Goal: Transaction & Acquisition: Purchase product/service

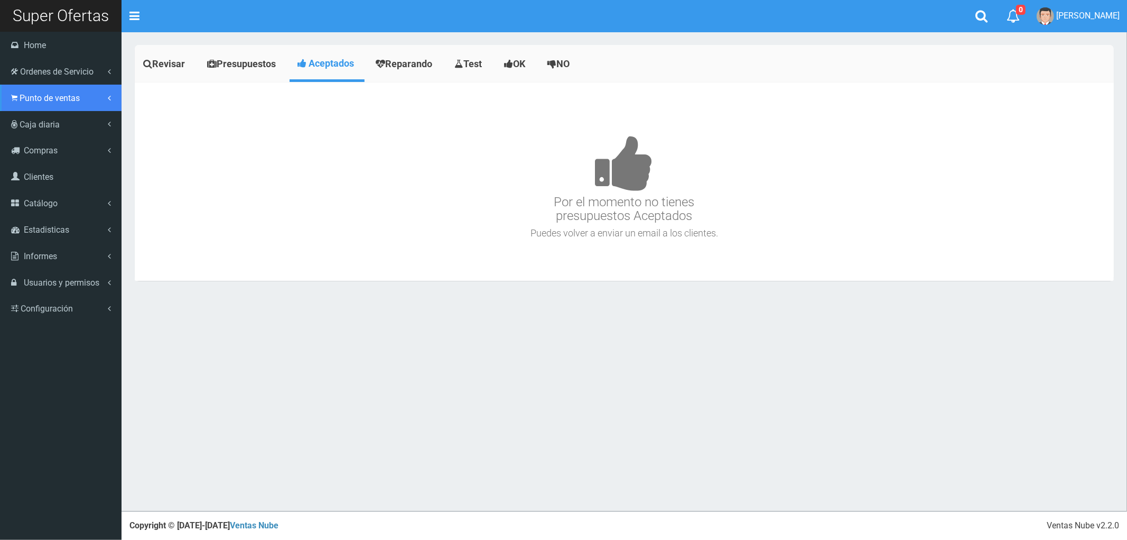
click at [45, 99] on span "Punto de ventas" at bounding box center [50, 98] width 60 height 10
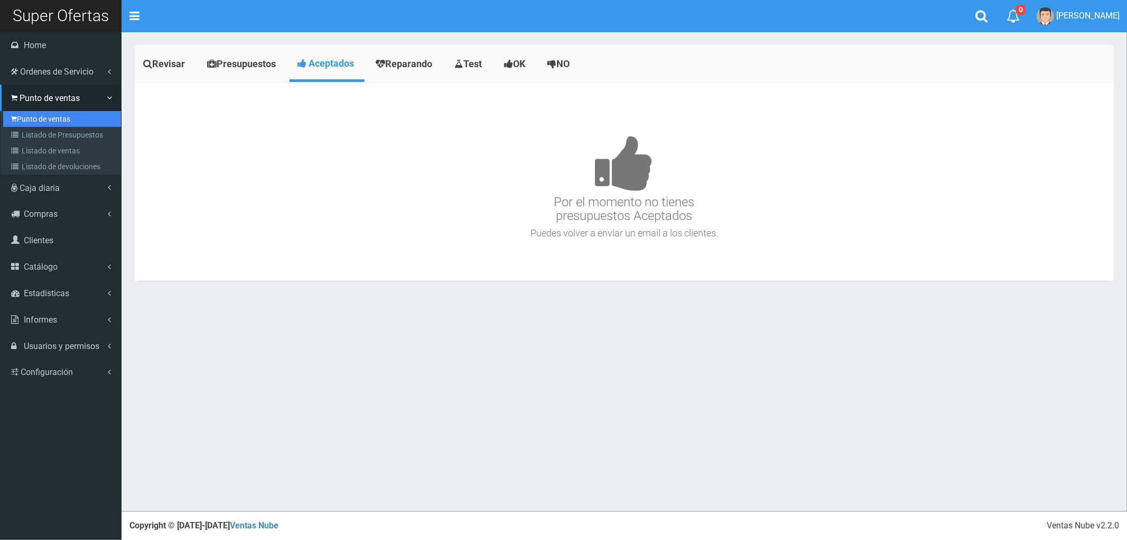
click at [60, 125] on link "Punto de ventas" at bounding box center [62, 119] width 118 height 16
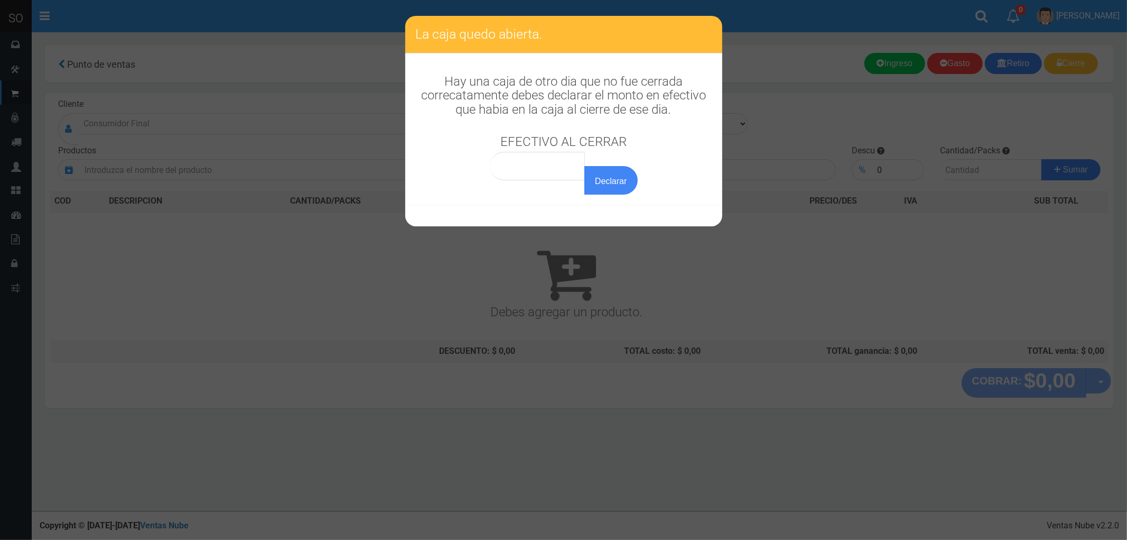
click at [704, 38] on h3 "La caja quedo abierta." at bounding box center [564, 34] width 296 height 16
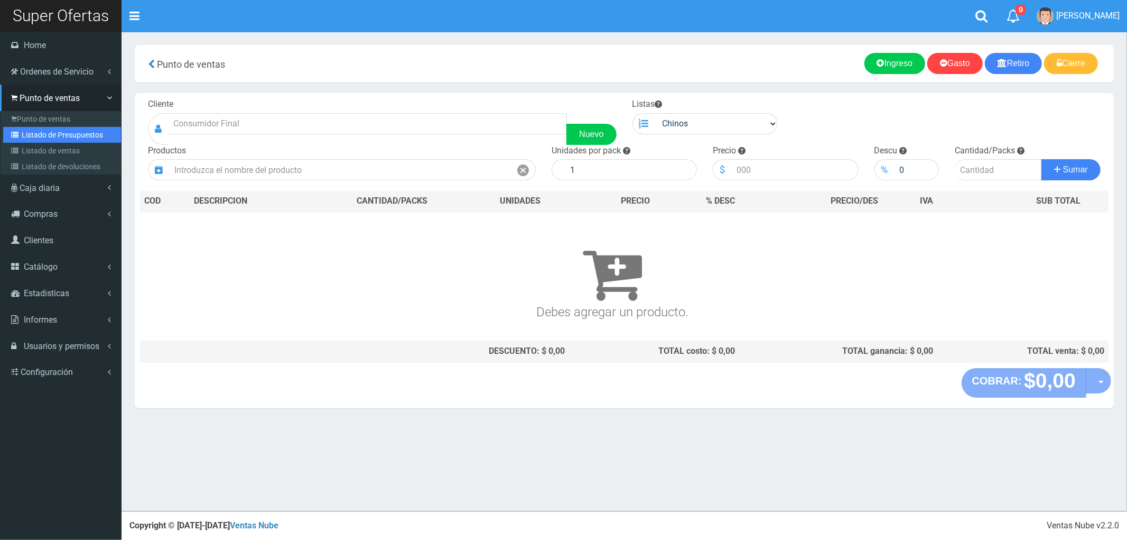
click at [59, 130] on link "Listado de Presupuestos" at bounding box center [62, 135] width 118 height 16
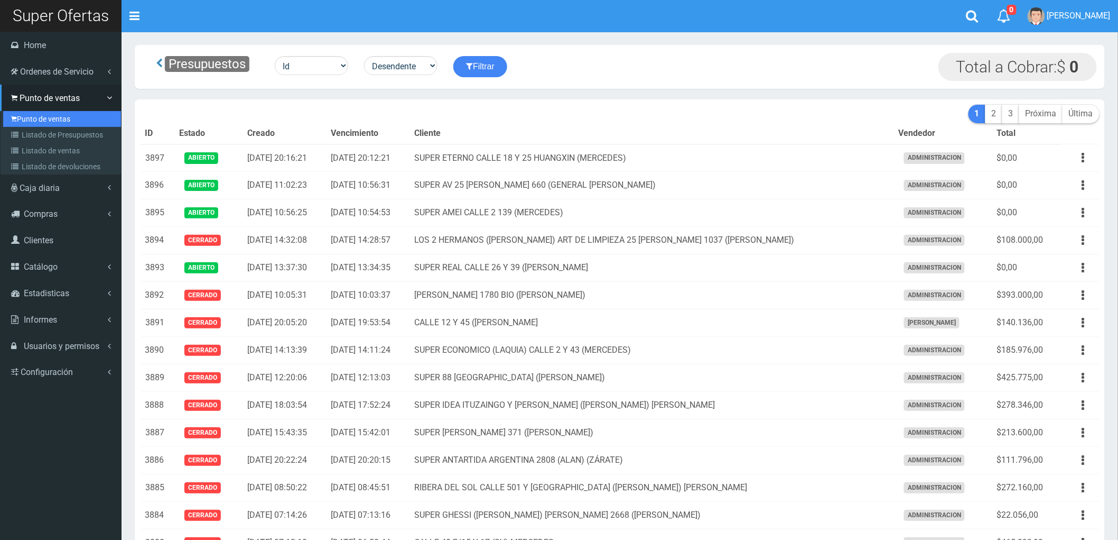
click at [39, 115] on link "Punto de ventas" at bounding box center [62, 119] width 118 height 16
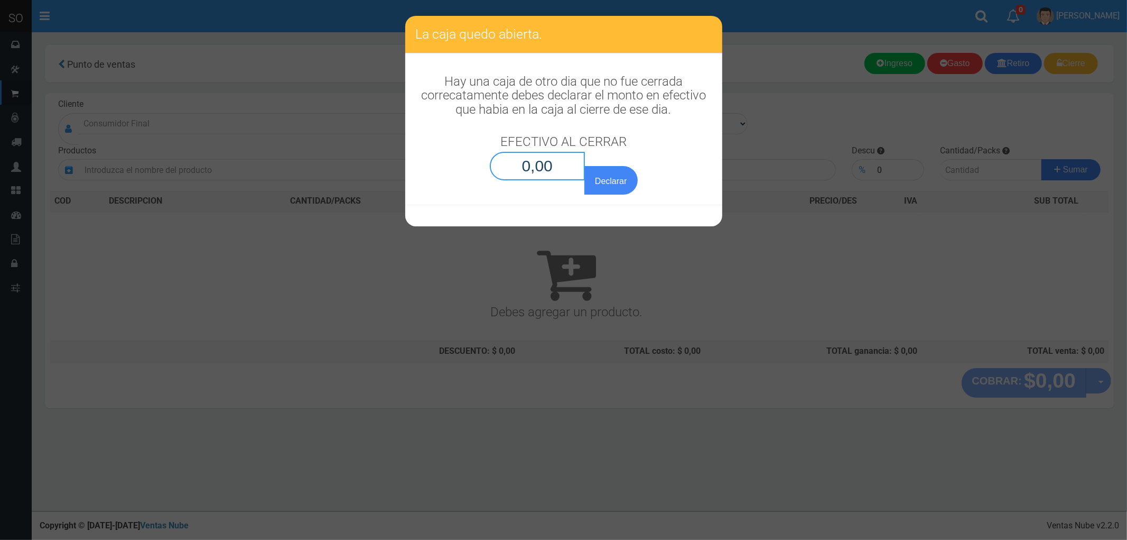
click at [561, 174] on input "0,00" at bounding box center [538, 166] width 96 height 29
type input "0,01"
click at [585, 166] on button "Declarar" at bounding box center [611, 180] width 53 height 29
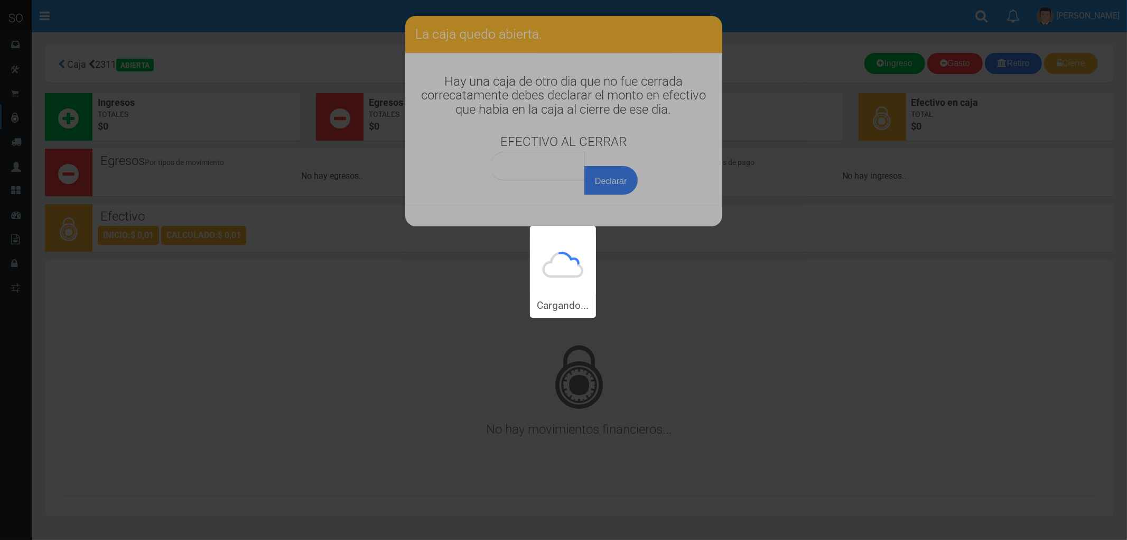
click at [554, 167] on div "Cargando..." at bounding box center [563, 159] width 1127 height 318
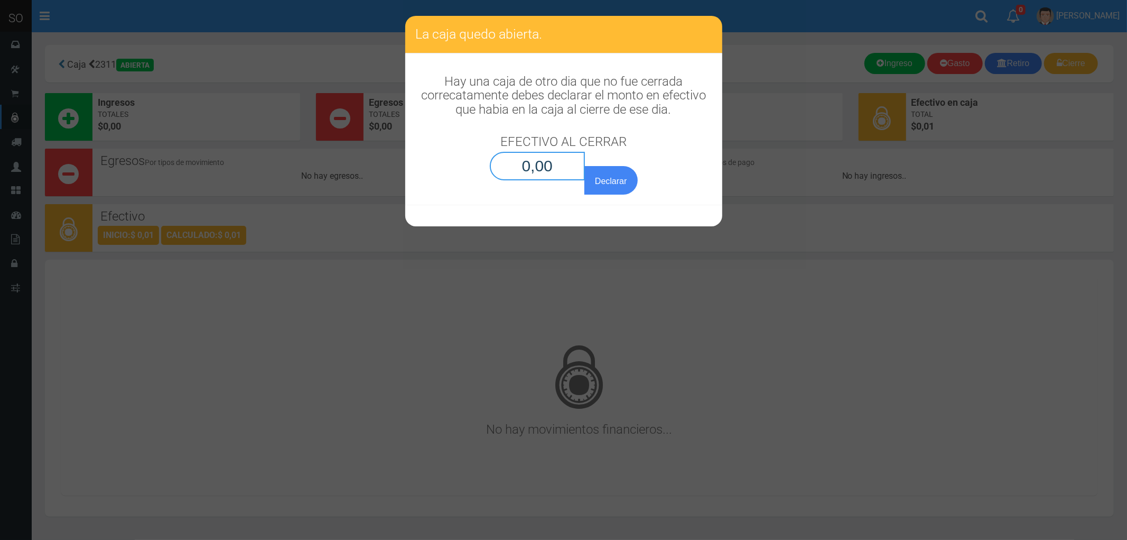
click at [548, 159] on input "0,00" at bounding box center [538, 166] width 96 height 29
type input "0,01"
click at [614, 181] on button "Declarar" at bounding box center [611, 180] width 53 height 29
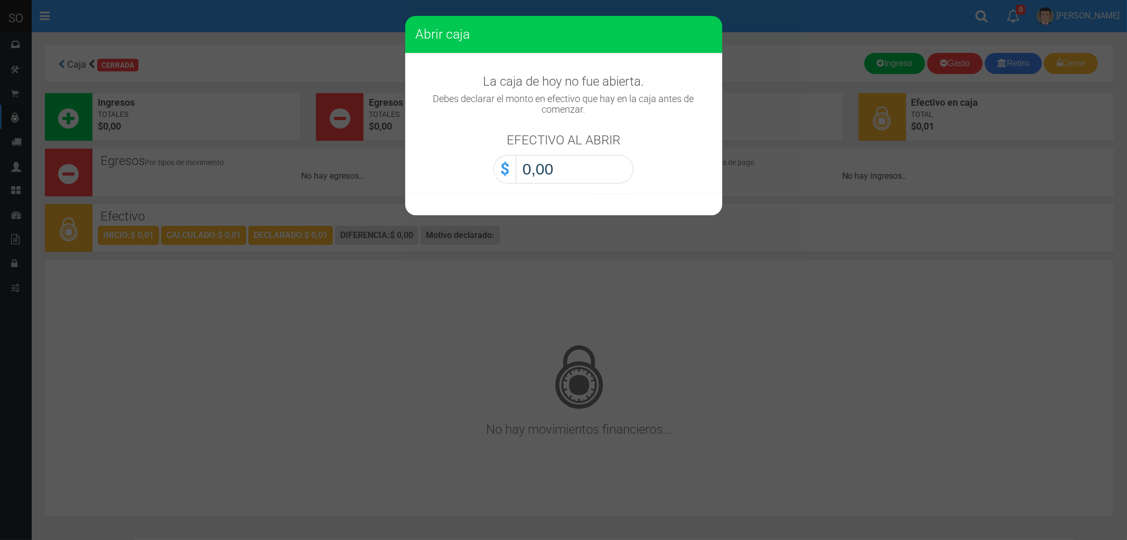
click at [582, 167] on input "0,00" at bounding box center [575, 169] width 118 height 29
type input "0,01"
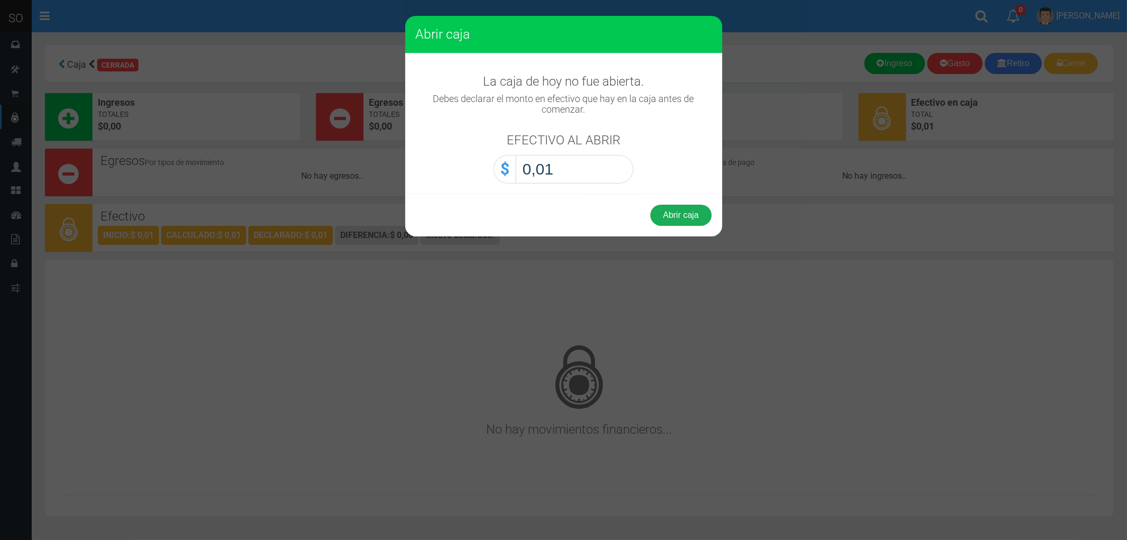
click at [683, 214] on button "Abrir caja" at bounding box center [681, 215] width 61 height 21
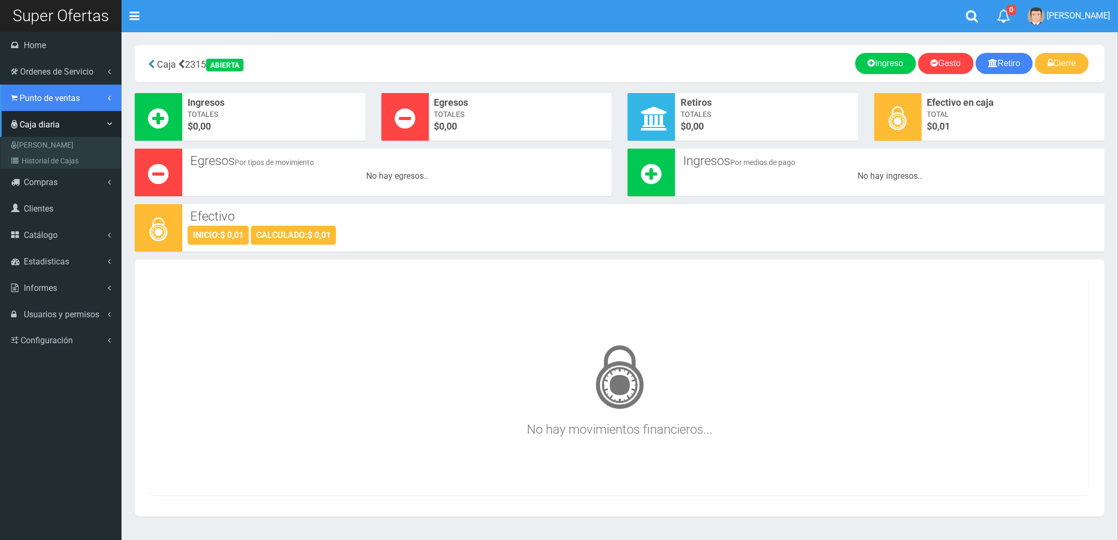
click at [32, 95] on span "Punto de ventas" at bounding box center [50, 98] width 60 height 10
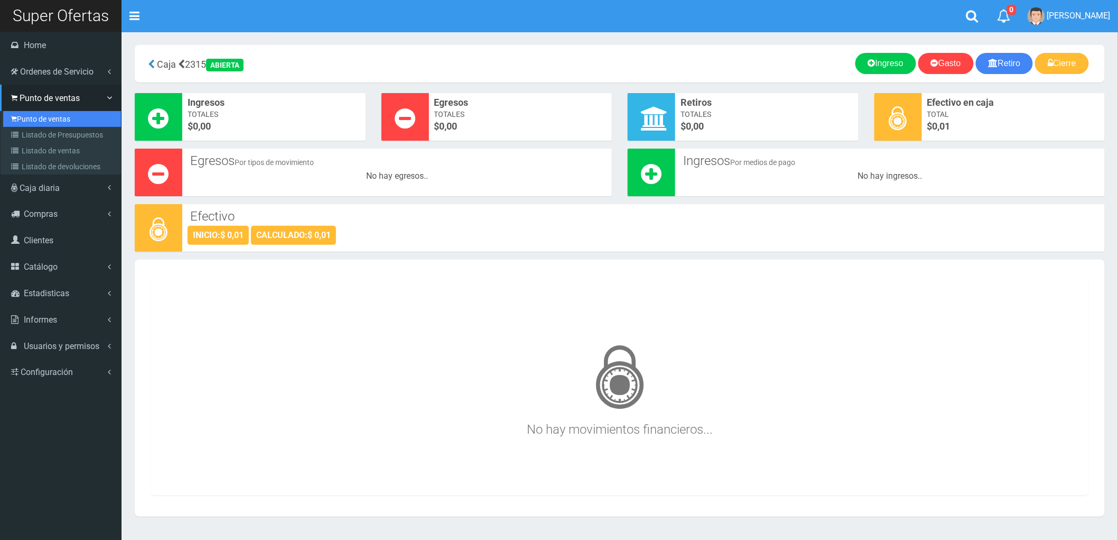
click at [44, 115] on link "Punto de ventas" at bounding box center [62, 119] width 118 height 16
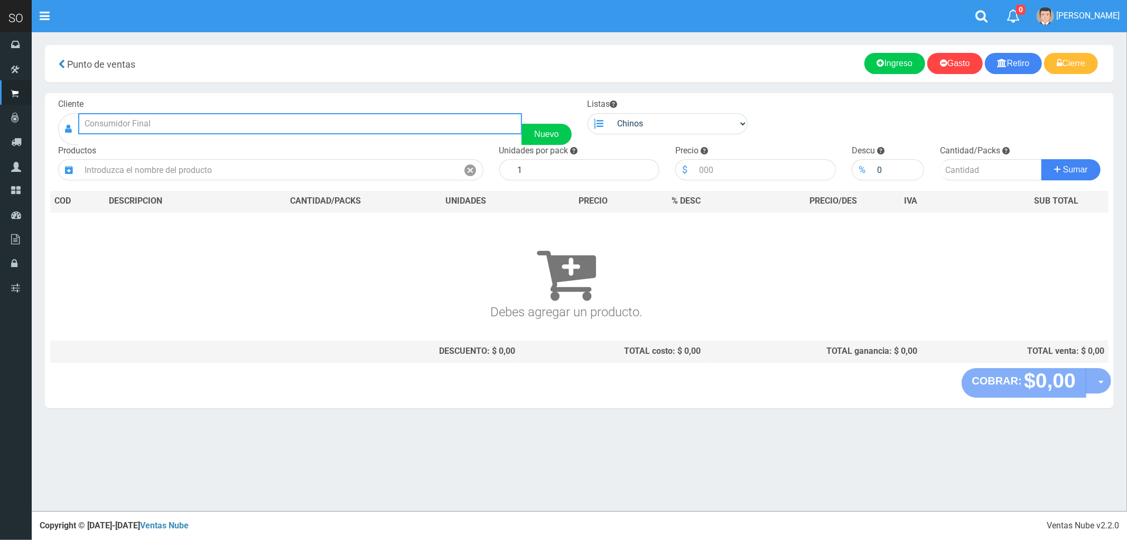
click at [106, 124] on input "text" at bounding box center [300, 123] width 444 height 21
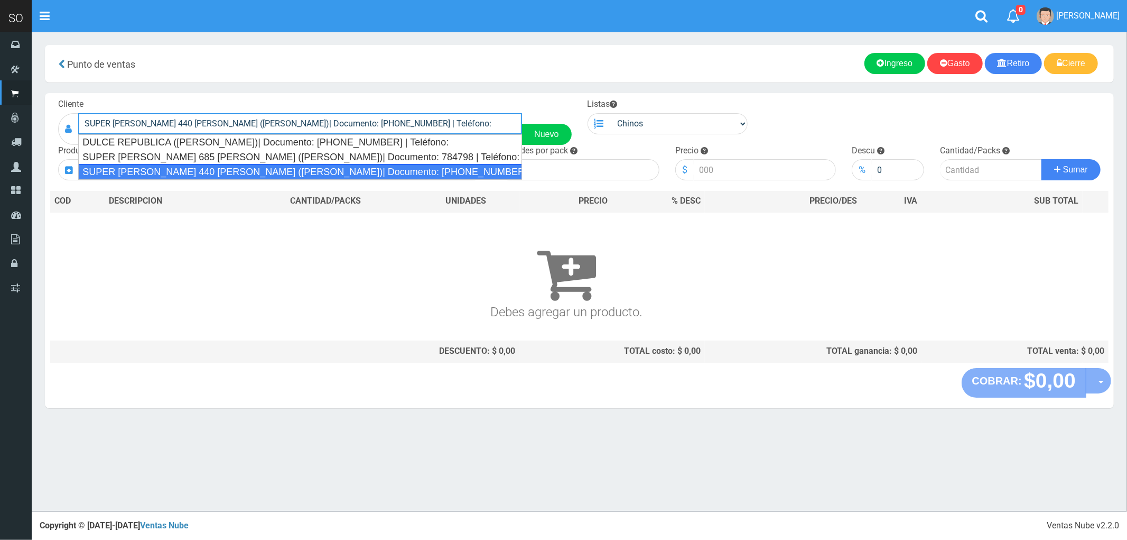
type input "SUPER BARNECH 440 MIRIAM (LUJAN)| Documento: 254587855 | Teléfono:"
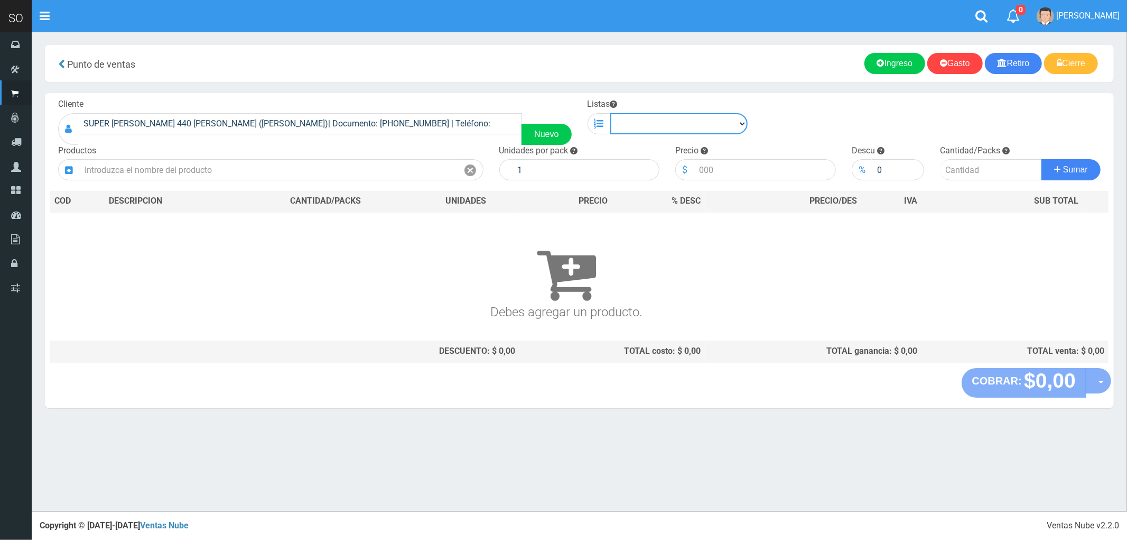
drag, startPoint x: 729, startPoint y: 124, endPoint x: 696, endPoint y: 118, distance: 34.2
click at [721, 123] on select "Chinos . ." at bounding box center [679, 123] width 138 height 21
select select "1"
click at [610, 113] on select "Chinos . ." at bounding box center [679, 123] width 138 height 21
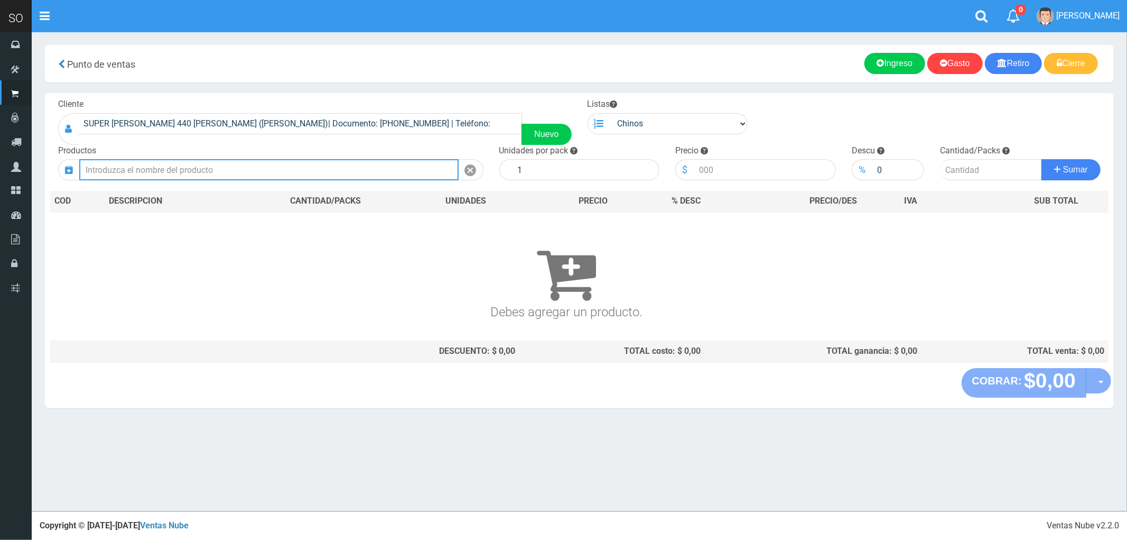
click at [319, 177] on input "text" at bounding box center [268, 169] width 379 height 21
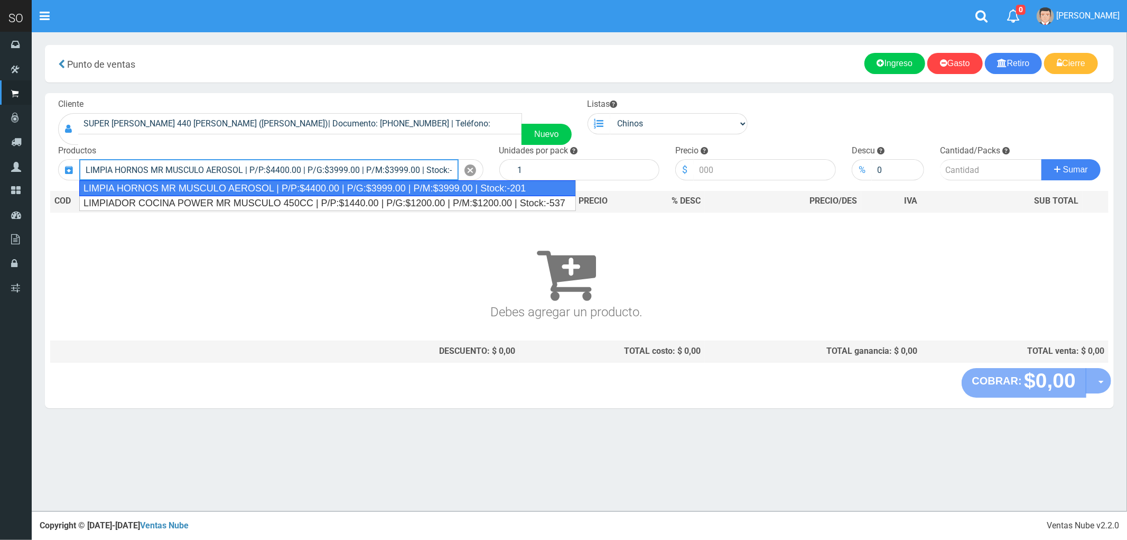
type input "LIMPIA HORNOS MR MUSCULO AEROSOL | P/P:$4400.00 | P/G:$3999.00 | P/M:$3999.00 |…"
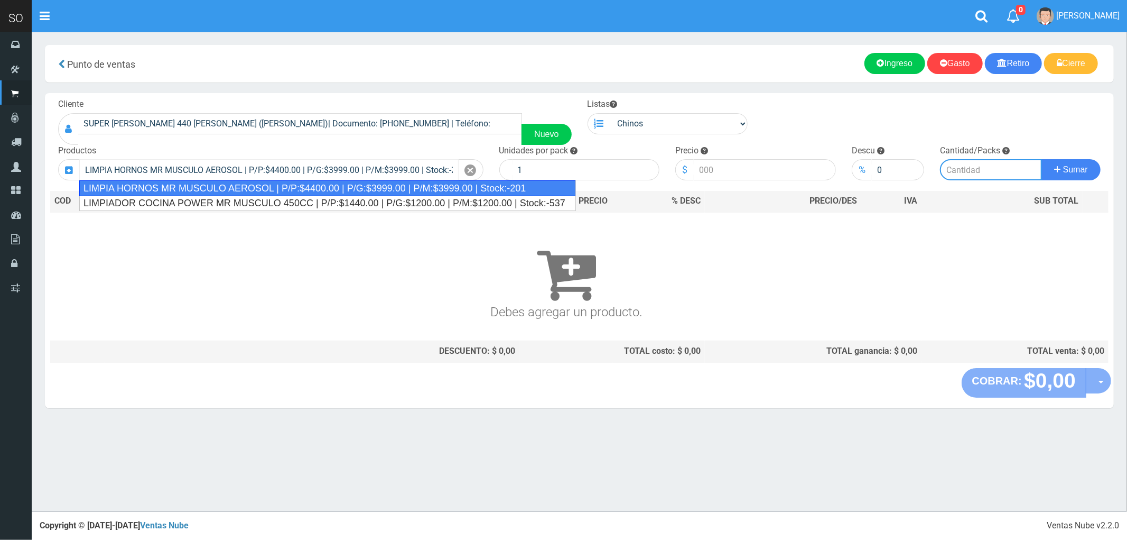
type input "12"
type input "4400.00"
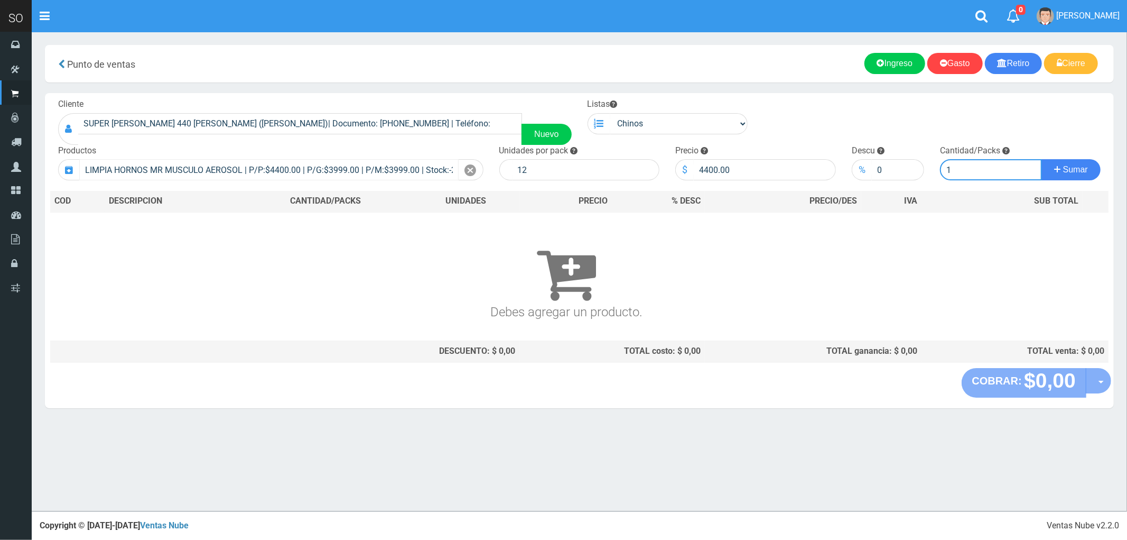
type input "1"
click at [1042, 159] on button "Sumar" at bounding box center [1071, 169] width 59 height 21
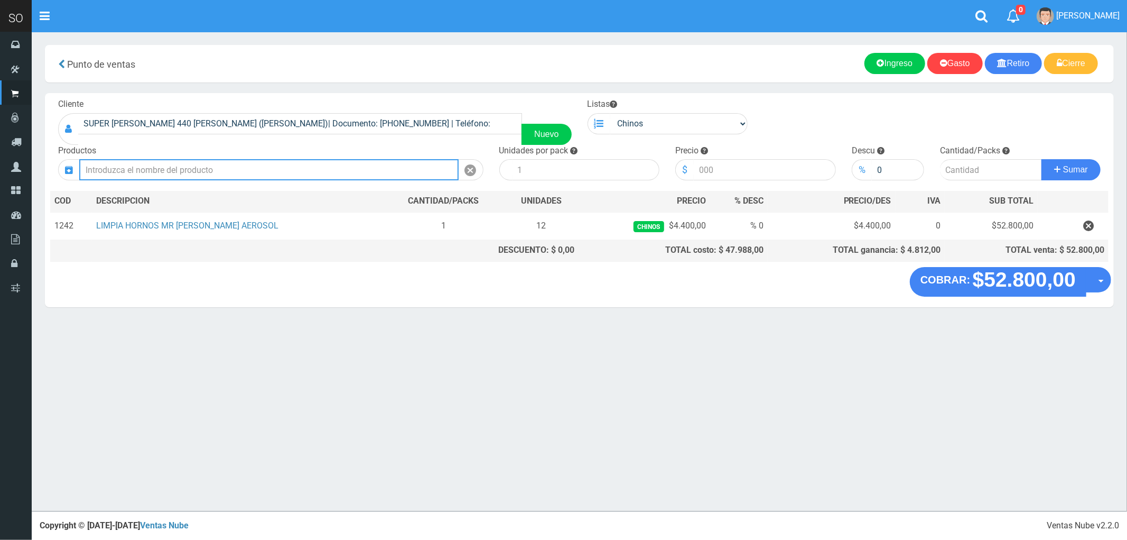
click at [150, 164] on input "text" at bounding box center [268, 169] width 379 height 21
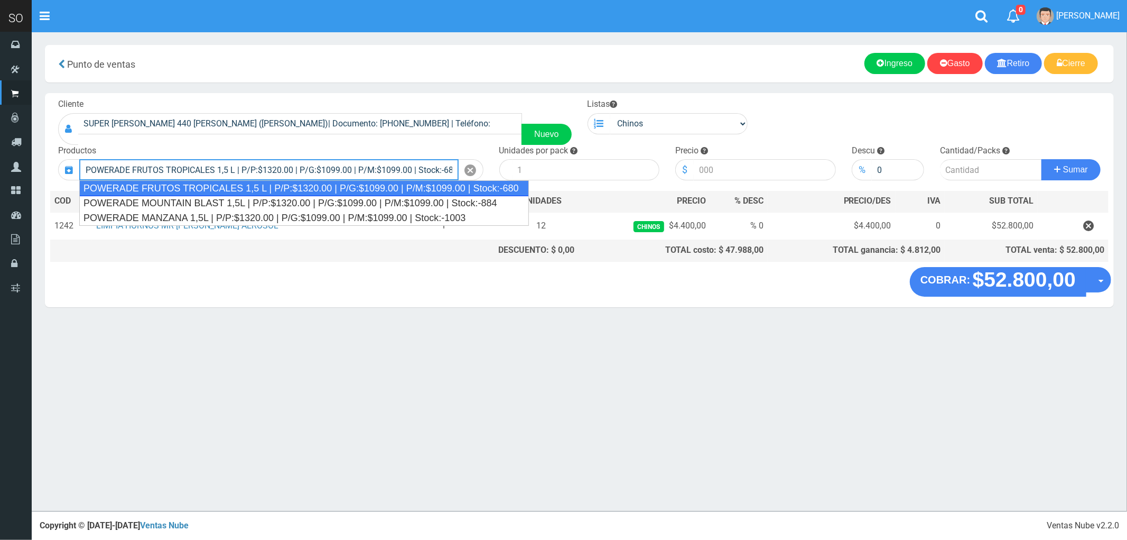
type input "POWERADE FRUTOS TROPICALES 1,5 L | P/P:$1320.00 | P/G:$1099.00 | P/M:$1099.00 |…"
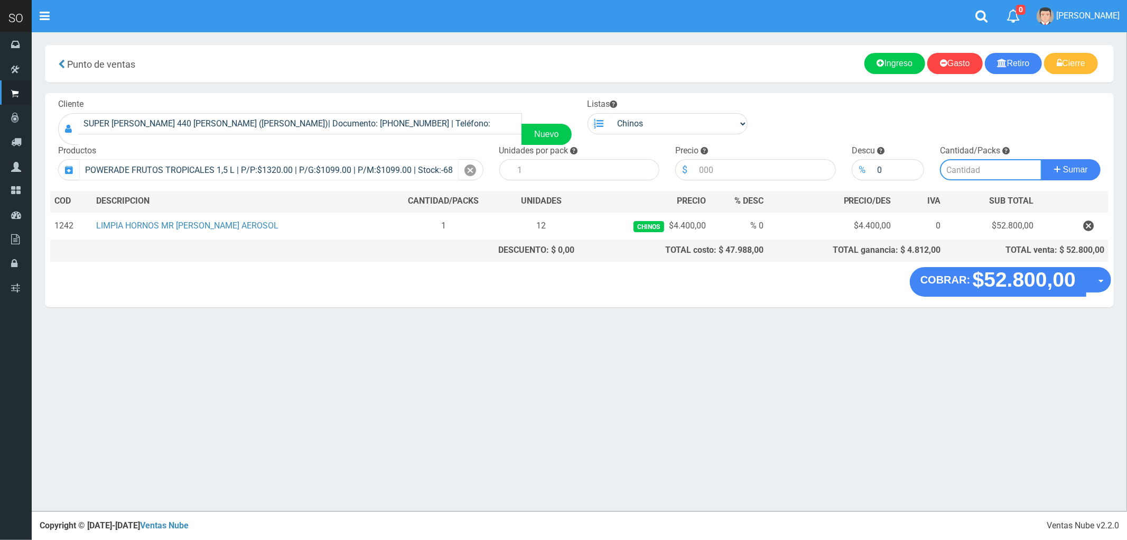
type input "4"
type input "1320.00"
type input "3"
click at [1042, 159] on button "Sumar" at bounding box center [1071, 169] width 59 height 21
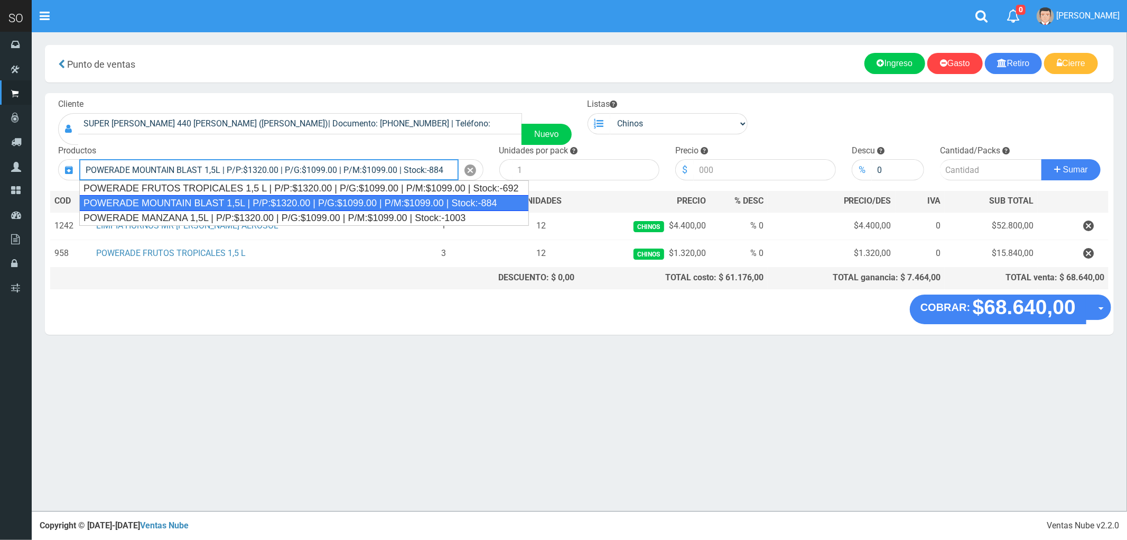
type input "POWERADE MOUNTAIN BLAST 1,5L | P/P:$1320.00 | P/G:$1099.00 | P/M:$1099.00 | Sto…"
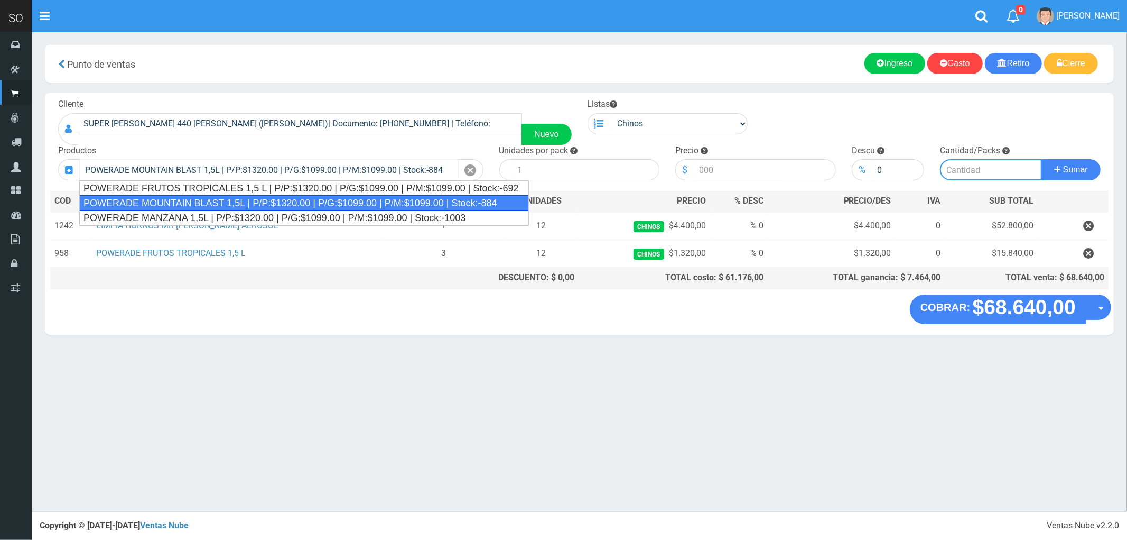
type input "4"
type input "1320.00"
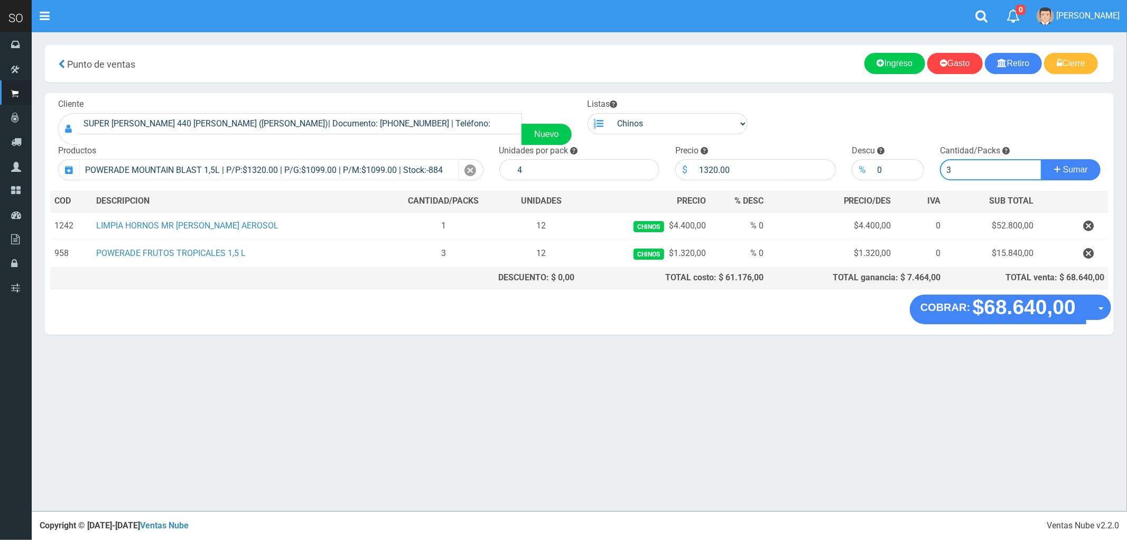
type input "3"
click at [1042, 159] on button "Sumar" at bounding box center [1071, 169] width 59 height 21
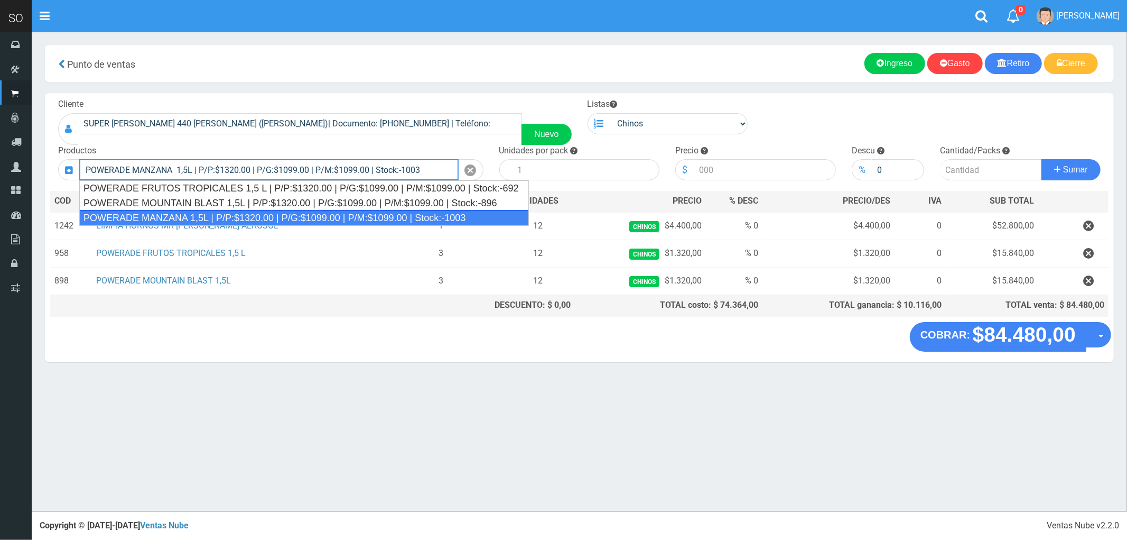
type input "POWERADE MANZANA 1,5L | P/P:$1320.00 | P/G:$1099.00 | P/M:$1099.00 | Stock:-1003"
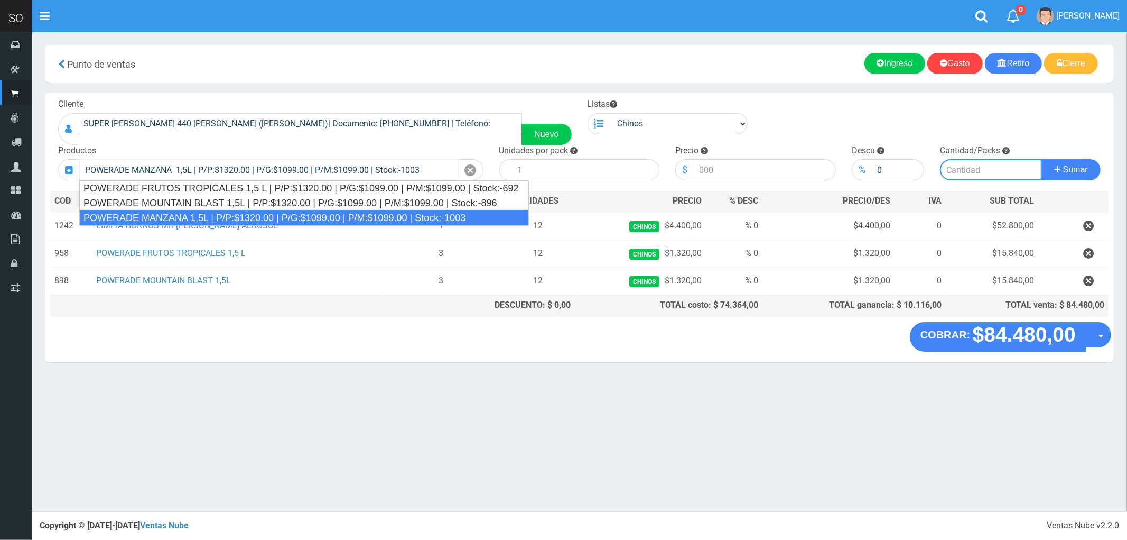
type input "4"
type input "1320.00"
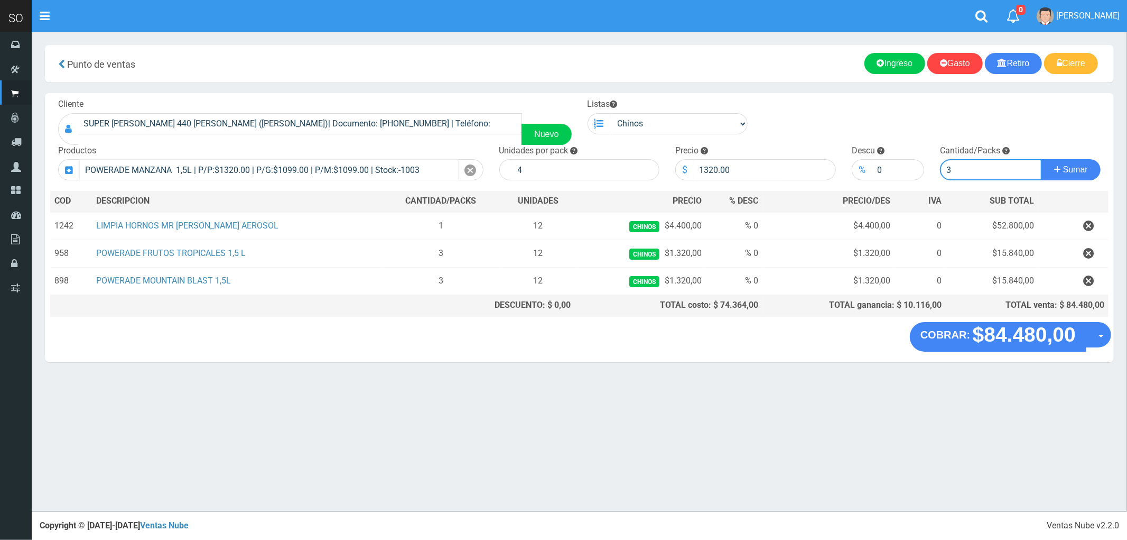
type input "3"
click at [1042, 159] on button "Sumar" at bounding box center [1071, 169] width 59 height 21
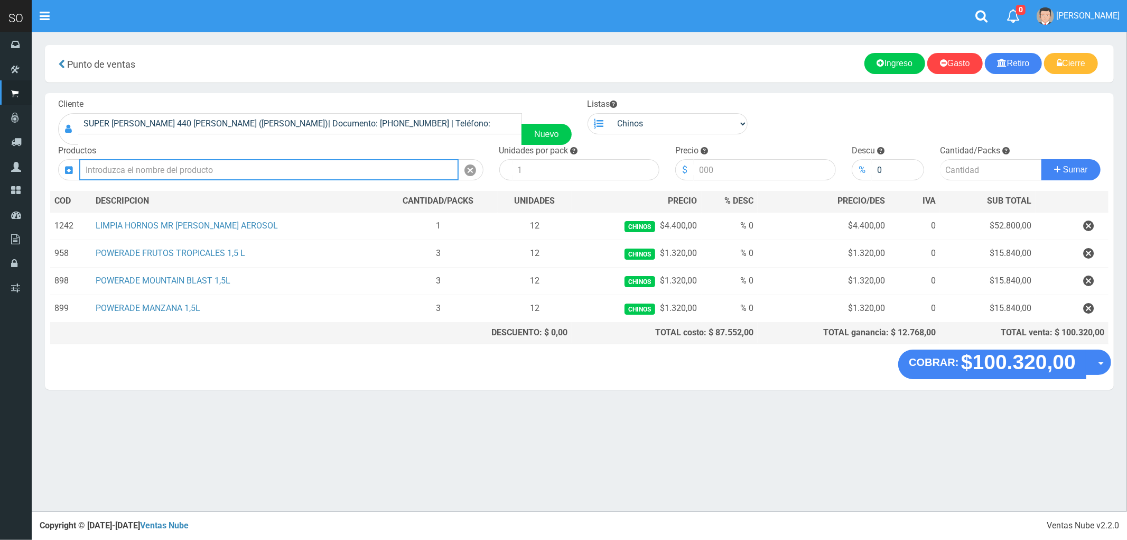
click at [173, 170] on input "text" at bounding box center [268, 169] width 379 height 21
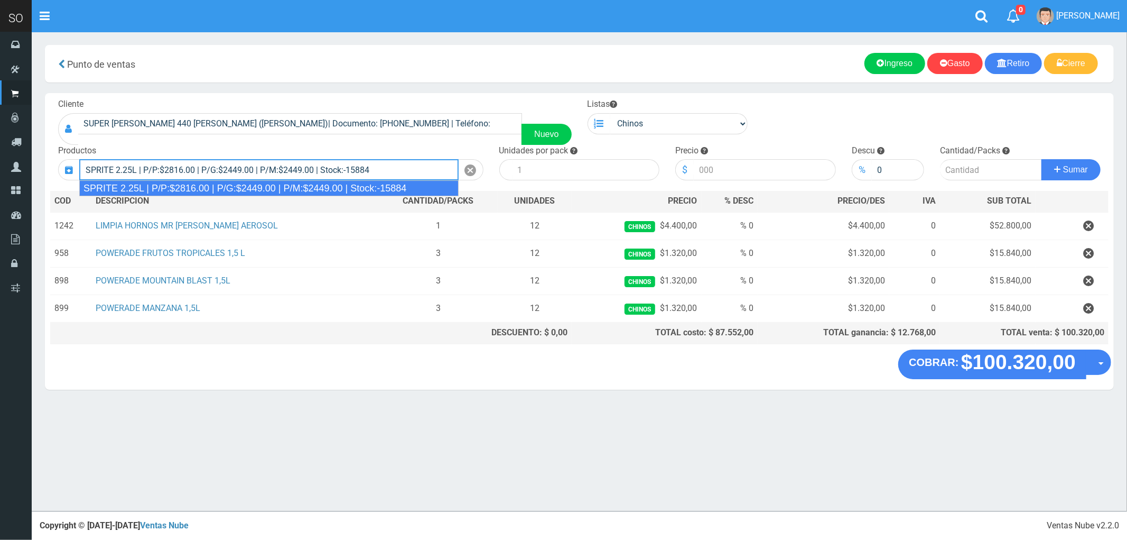
type input "SPRITE 2.25L | P/P:$2816.00 | P/G:$2449.00 | P/M:$2449.00 | Stock:-15884"
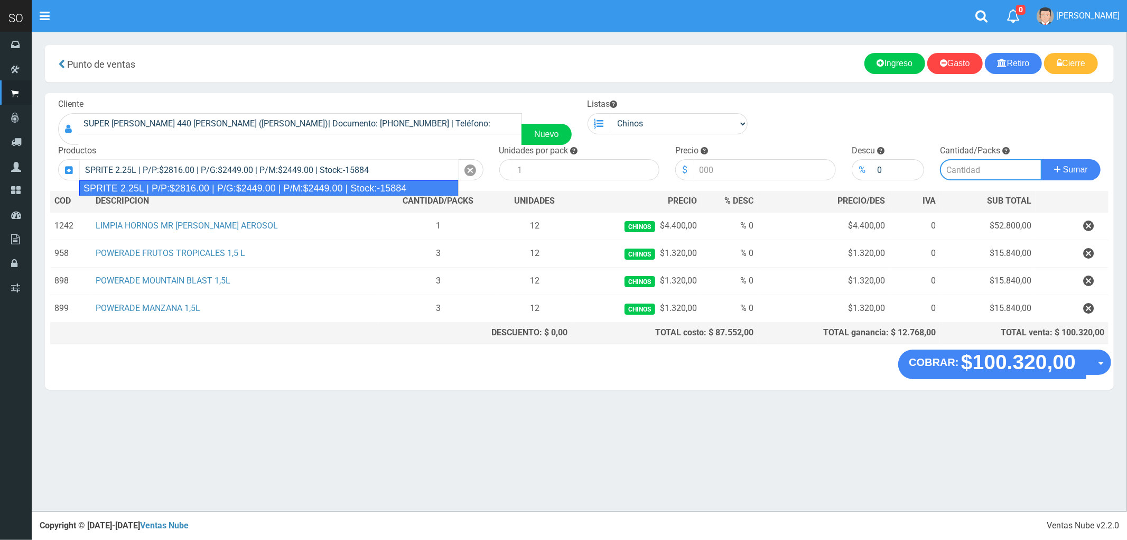
type input "8"
type input "2816.00"
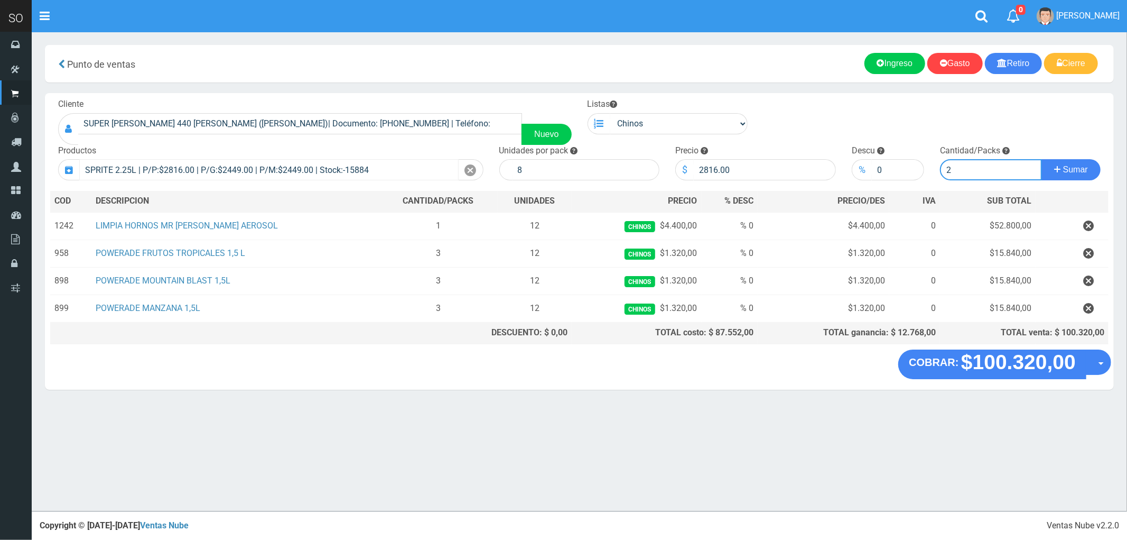
type input "2"
click at [1042, 159] on button "Sumar" at bounding box center [1071, 169] width 59 height 21
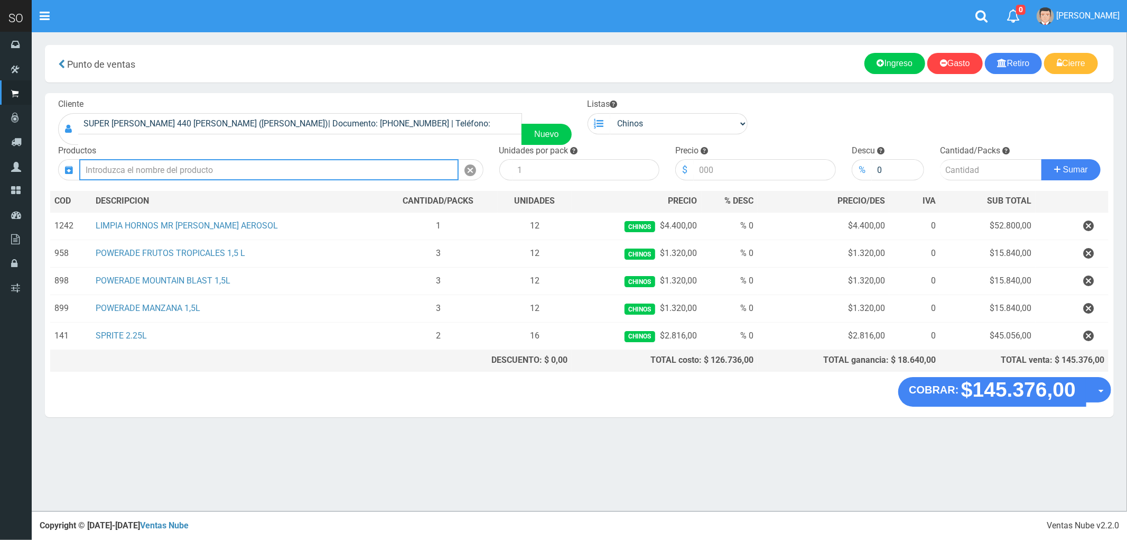
click at [196, 168] on input "text" at bounding box center [268, 169] width 379 height 21
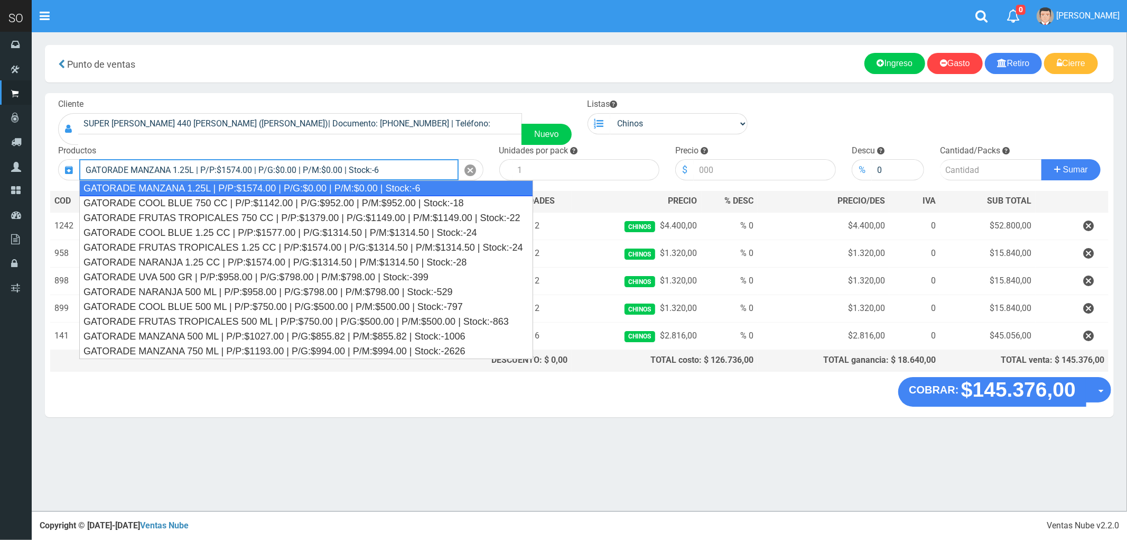
type input "GATORADE MANZANA 1.25L | P/P:$1574.00 | P/G:$0.00 | P/M:$0.00 | Stock:-6"
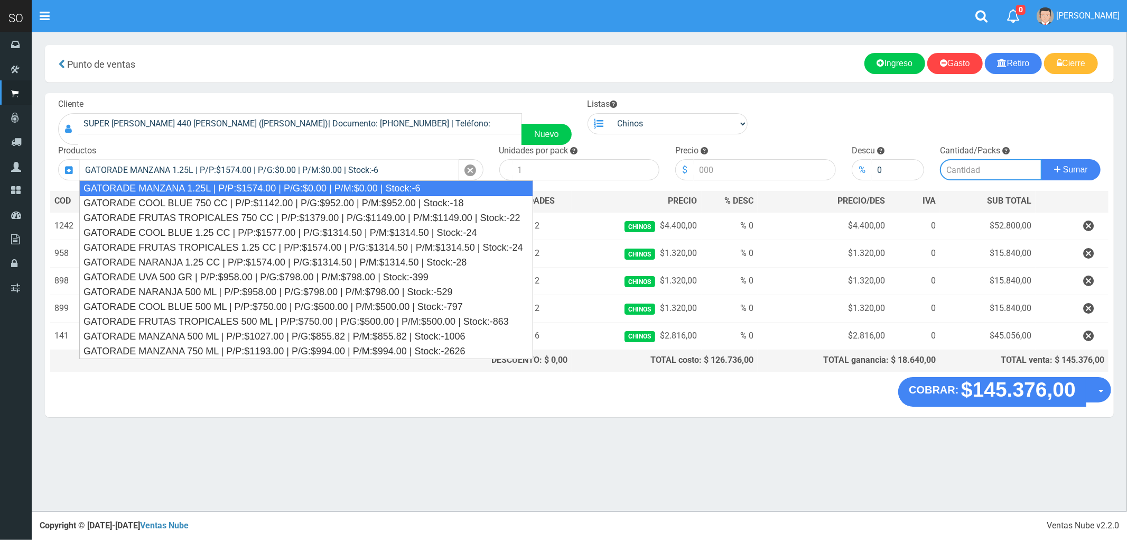
type input "6"
type input "1574.00"
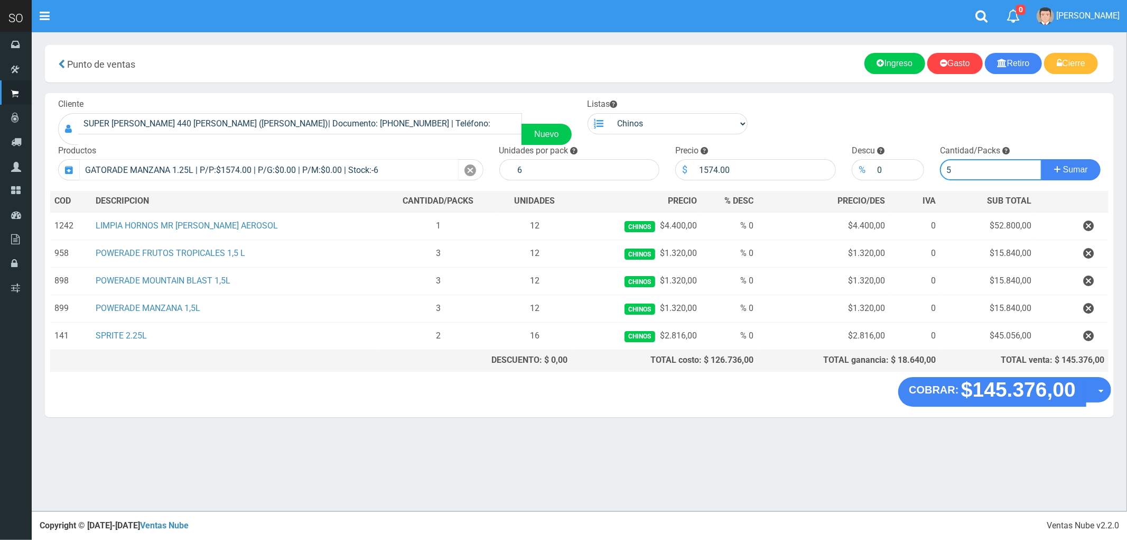
type input "5"
click at [1042, 159] on button "Sumar" at bounding box center [1071, 169] width 59 height 21
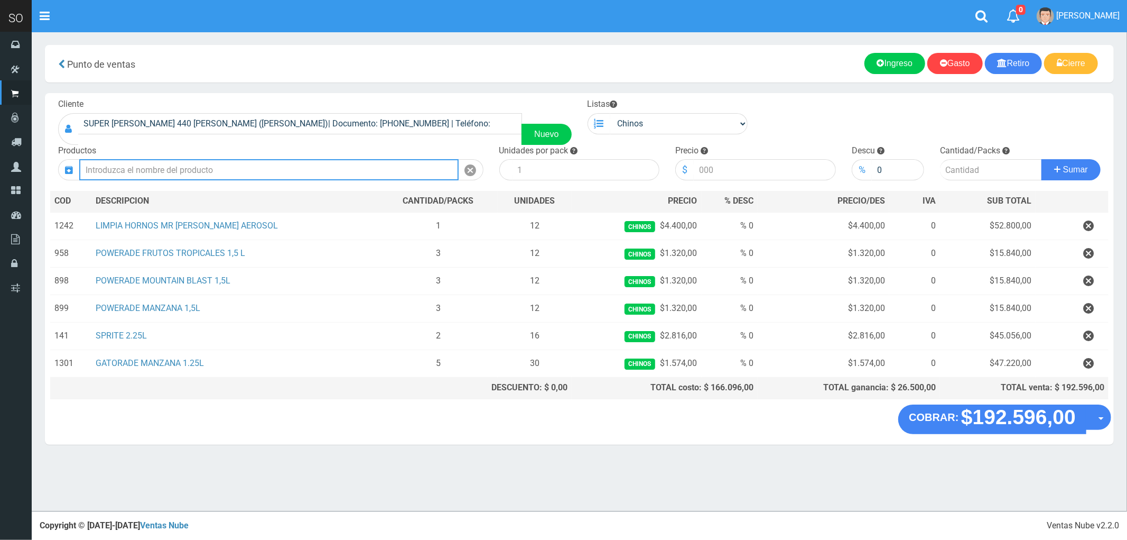
click at [126, 162] on input "text" at bounding box center [268, 169] width 379 height 21
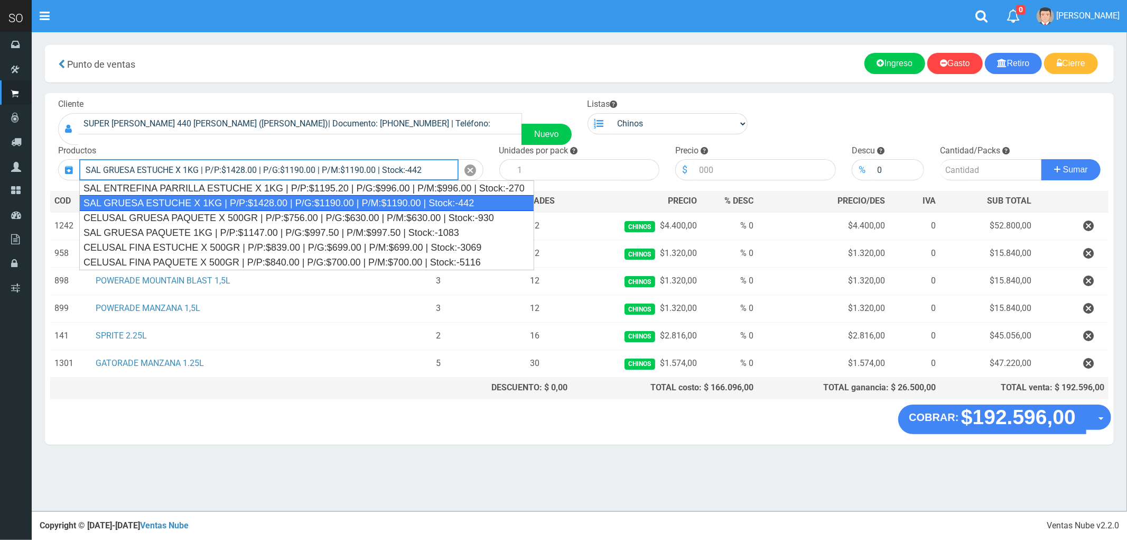
type input "SAL GRUESA ESTUCHE X 1KG | P/P:$1428.00 | P/G:$1190.00 | P/M:$1190.00 | Stock:-…"
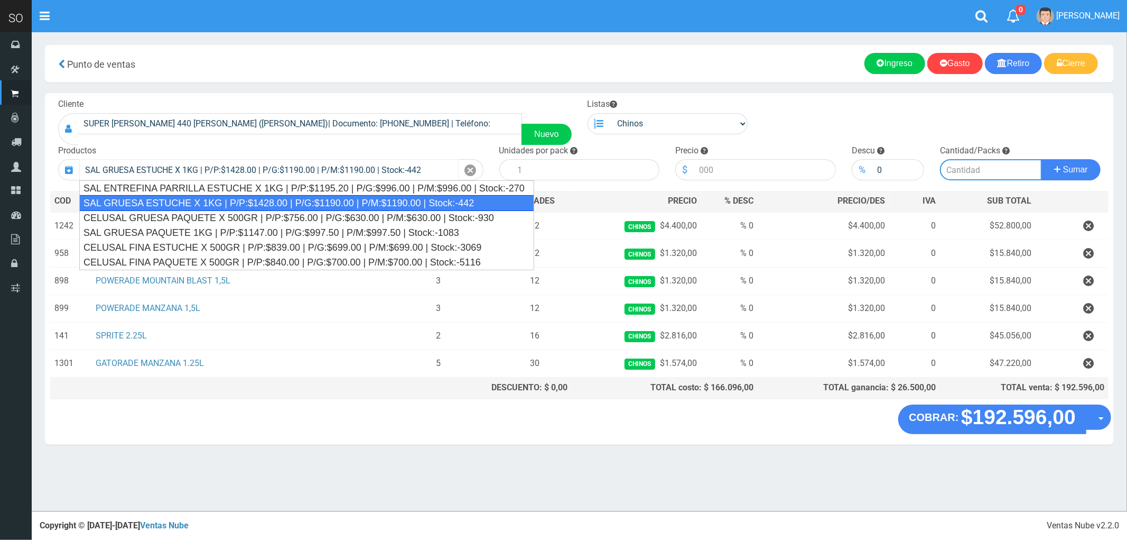
type input "12"
type input "1428.00"
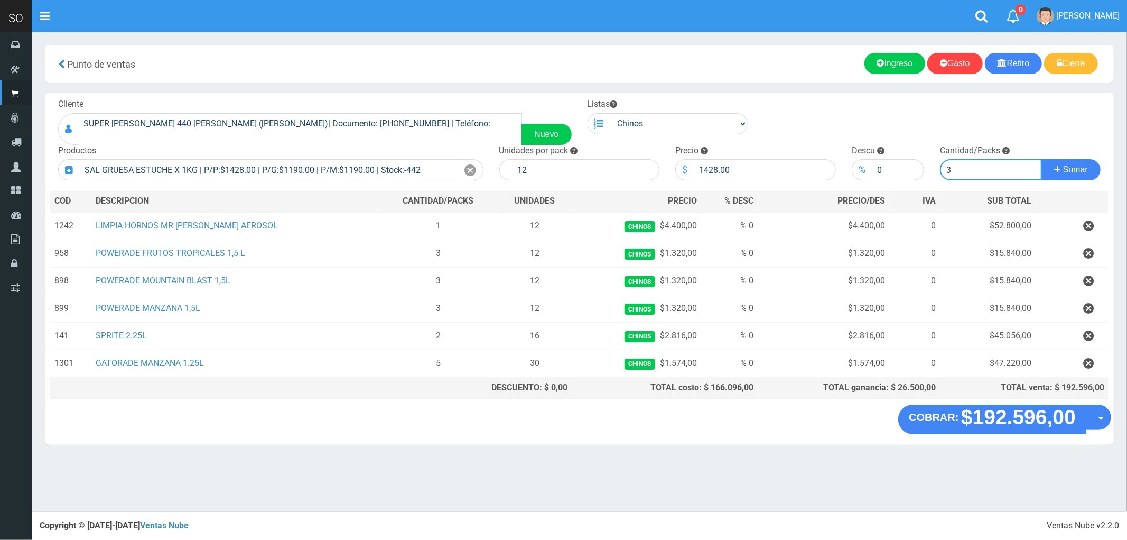
type input "3"
drag, startPoint x: 738, startPoint y: 171, endPoint x: 667, endPoint y: 187, distance: 72.7
click at [667, 187] on div "Cliente SUPER BARNECH 440 MIRIAM (LUJAN)| Documento: 254587855 | Teléfono: Nuev…" at bounding box center [579, 248] width 1069 height 311
type input "1369"
click at [920, 98] on form "Cliente SUPER BARNECH 440 MIRIAM (LUJAN)| Documento: 254587855 | Teléfono: Nuev…" at bounding box center [579, 98] width 1059 height 0
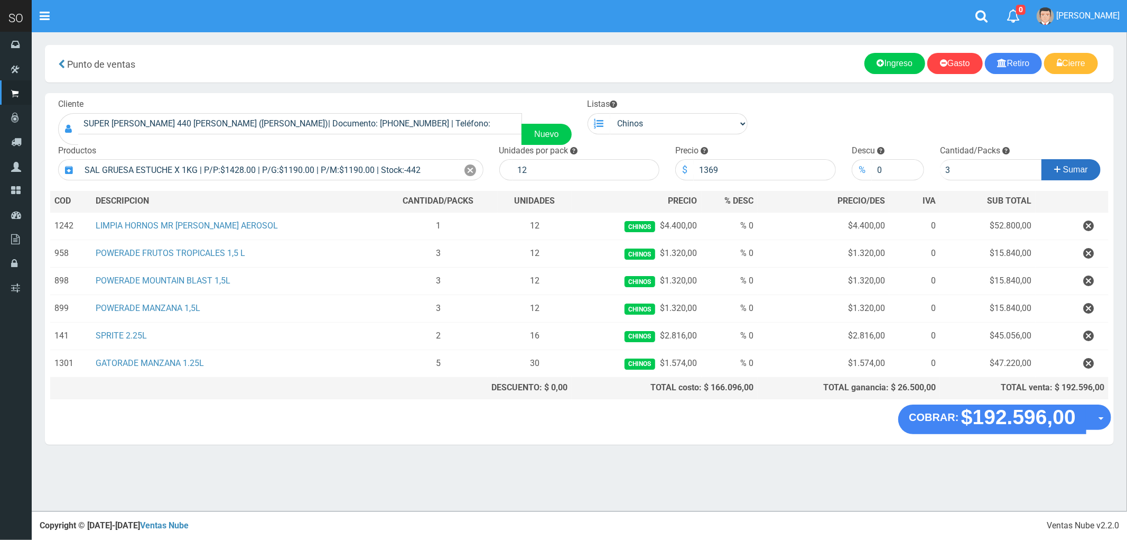
click at [1076, 164] on button "Sumar" at bounding box center [1071, 169] width 59 height 21
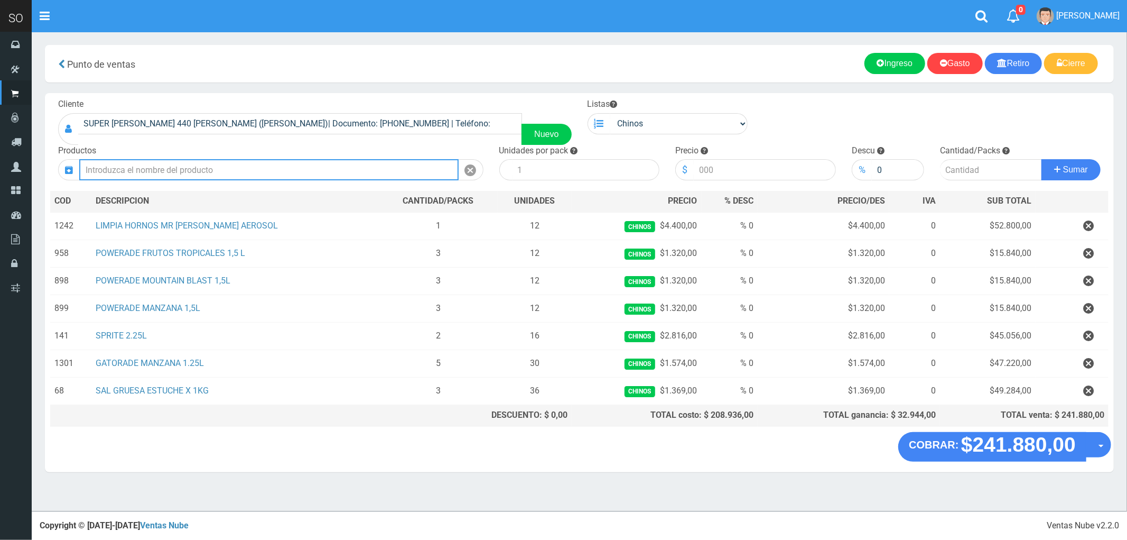
click at [187, 173] on input "text" at bounding box center [268, 169] width 379 height 21
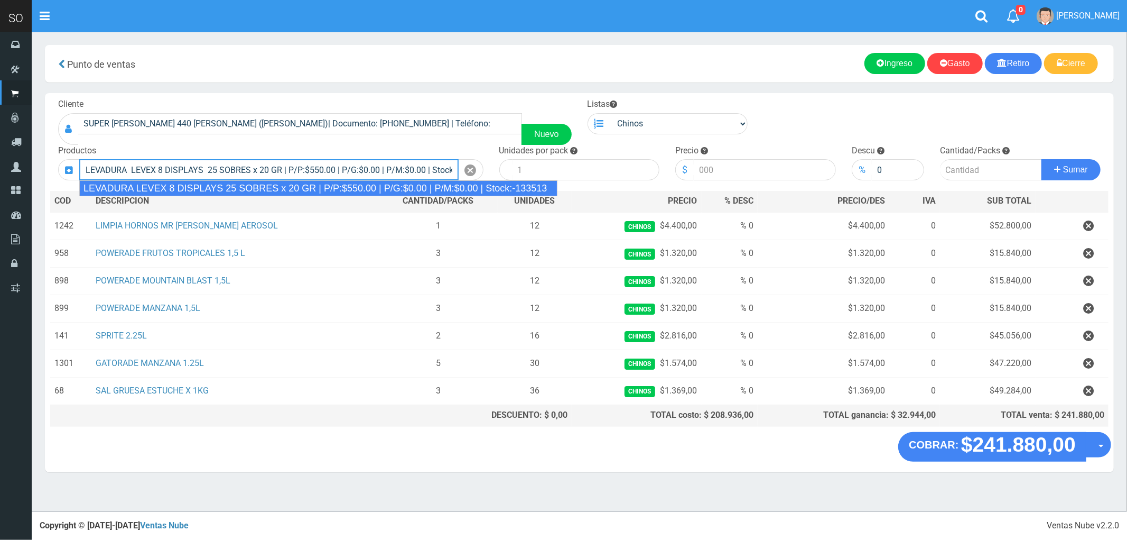
type input "LEVADURA LEVEX 8 DISPLAYS 25 SOBRES x 20 GR | P/P:$550.00 | P/G:$0.00 | P/M:$0.…"
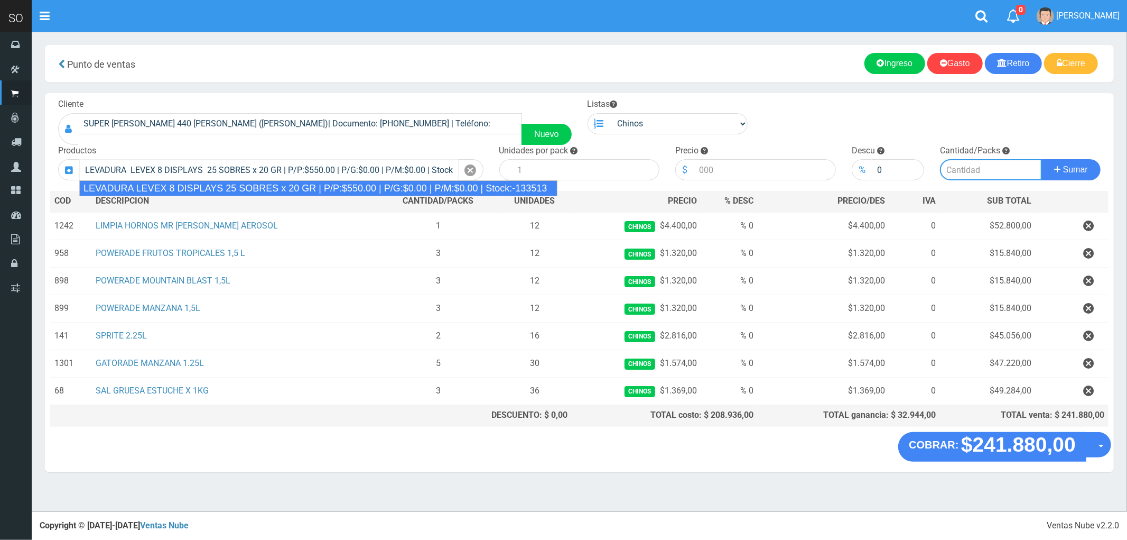
type input "25"
type input "550.00"
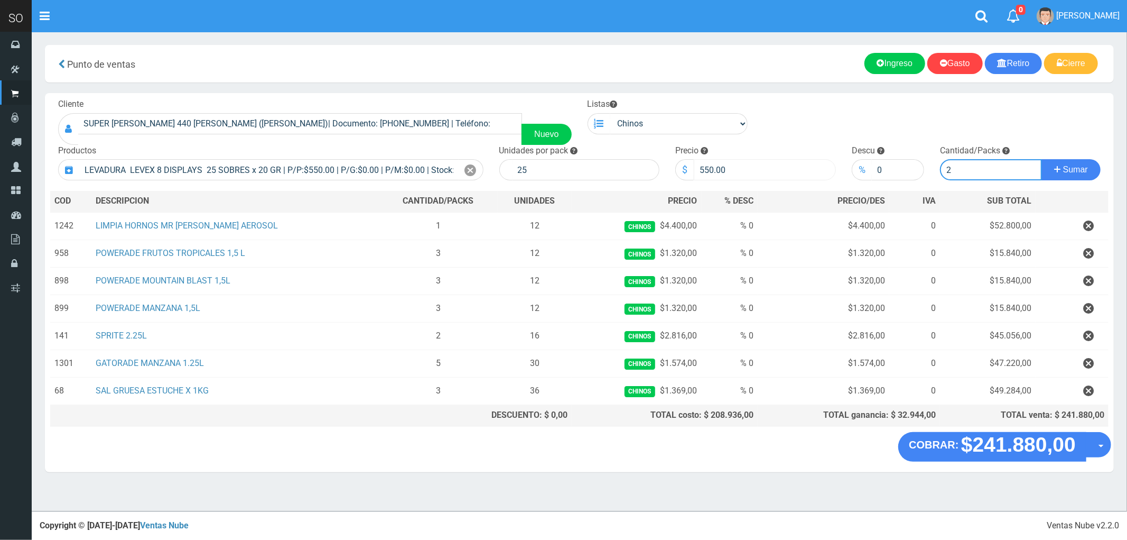
type input "2"
drag, startPoint x: 741, startPoint y: 166, endPoint x: 675, endPoint y: 167, distance: 66.1
click at [675, 167] on div "$ 550.00" at bounding box center [755, 169] width 161 height 21
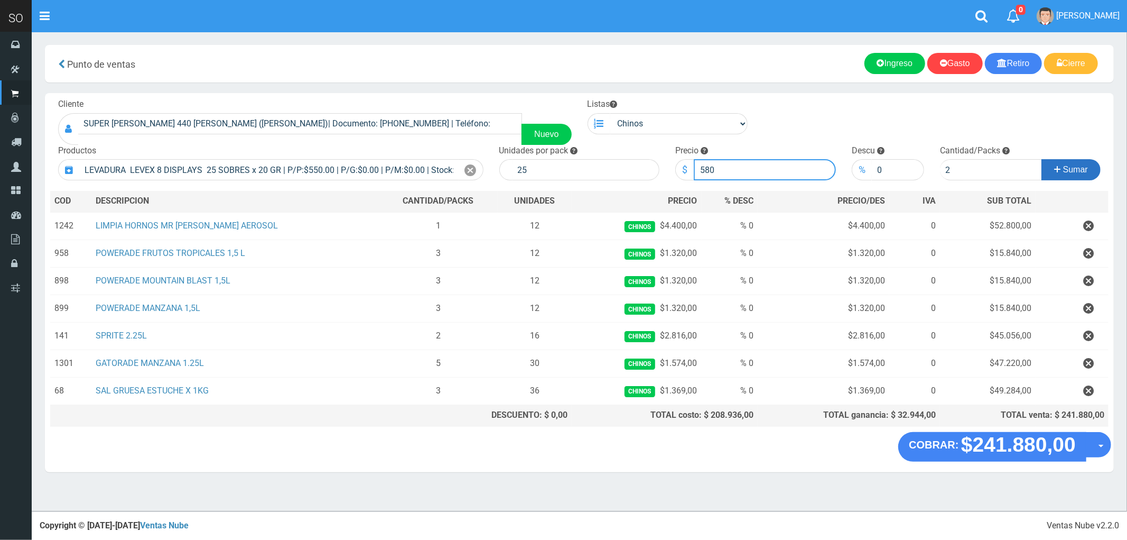
type input "580"
click at [1077, 165] on span "Sumar" at bounding box center [1075, 169] width 25 height 9
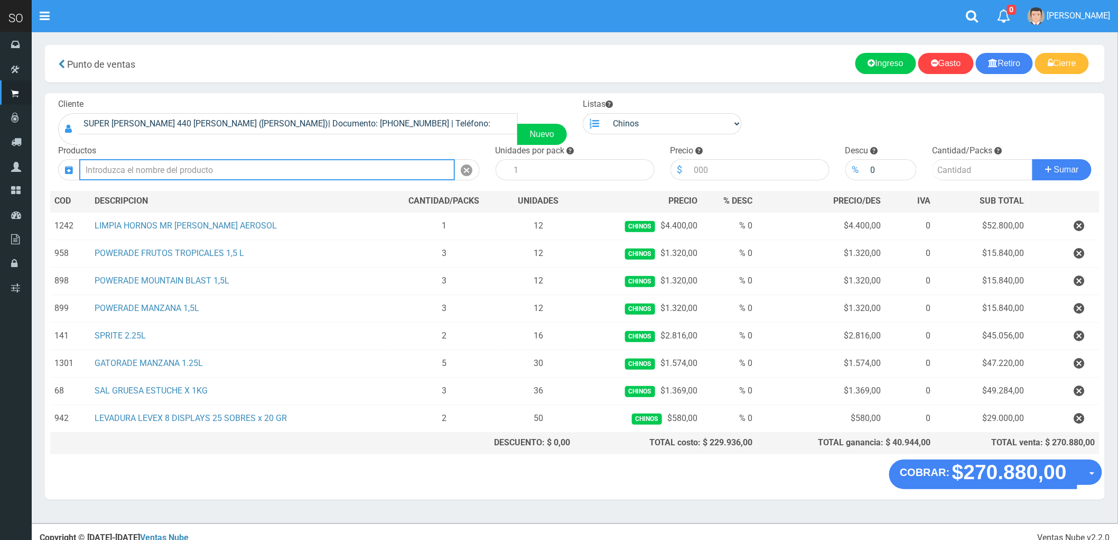
click at [258, 168] on input "text" at bounding box center [267, 169] width 376 height 21
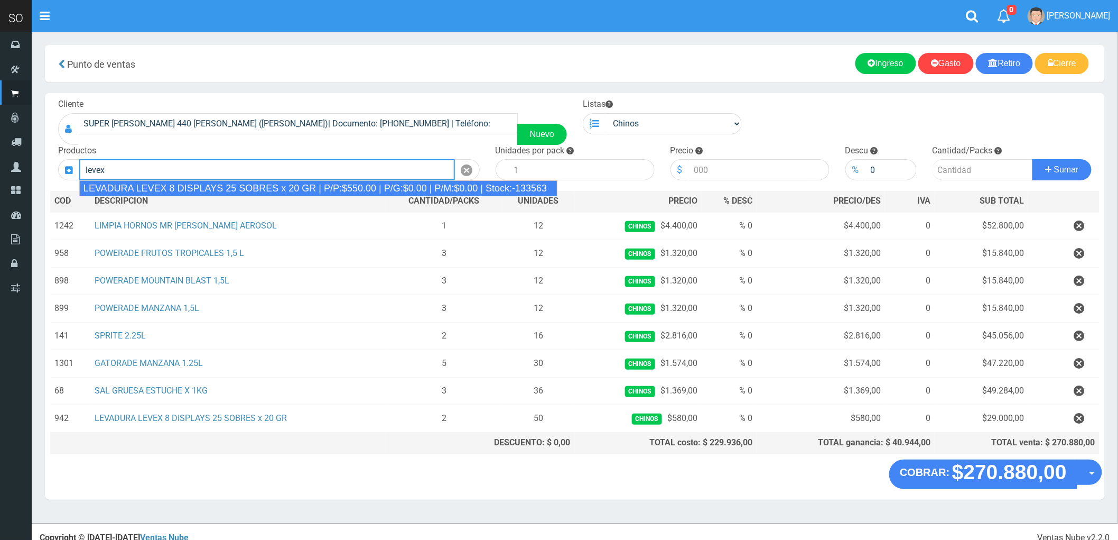
click at [278, 187] on div "LEVADURA LEVEX 8 DISPLAYS 25 SOBRES x 20 GR | P/P:$550.00 | P/G:$0.00 | P/M:$0.…" at bounding box center [318, 188] width 478 height 16
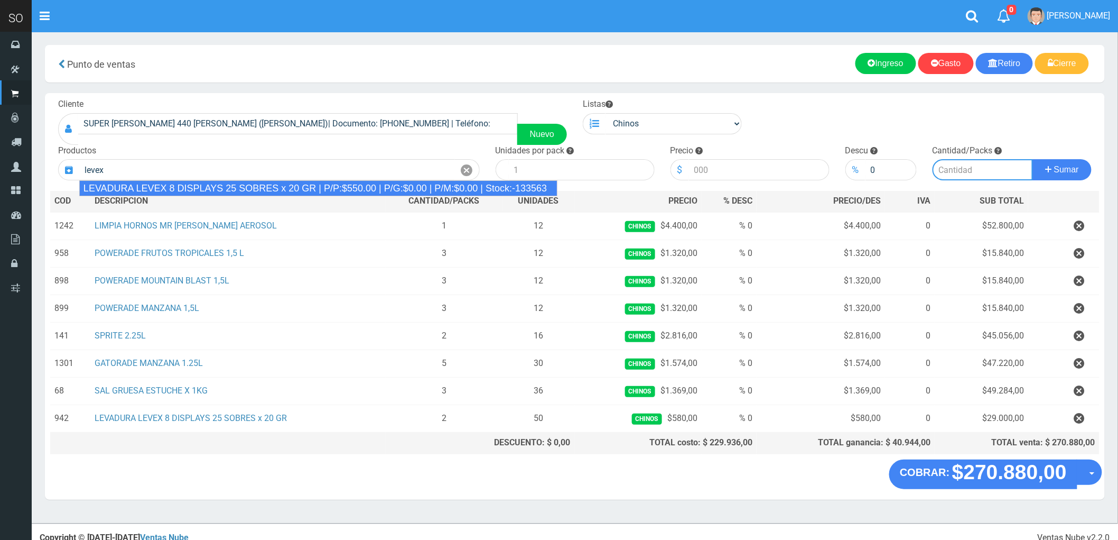
type input "LEVADURA LEVEX 8 DISPLAYS 25 SOBRES x 20 GR | P/P:$550.00 | P/G:$0.00 | P/M:$0.…"
type input "25"
type input "550.00"
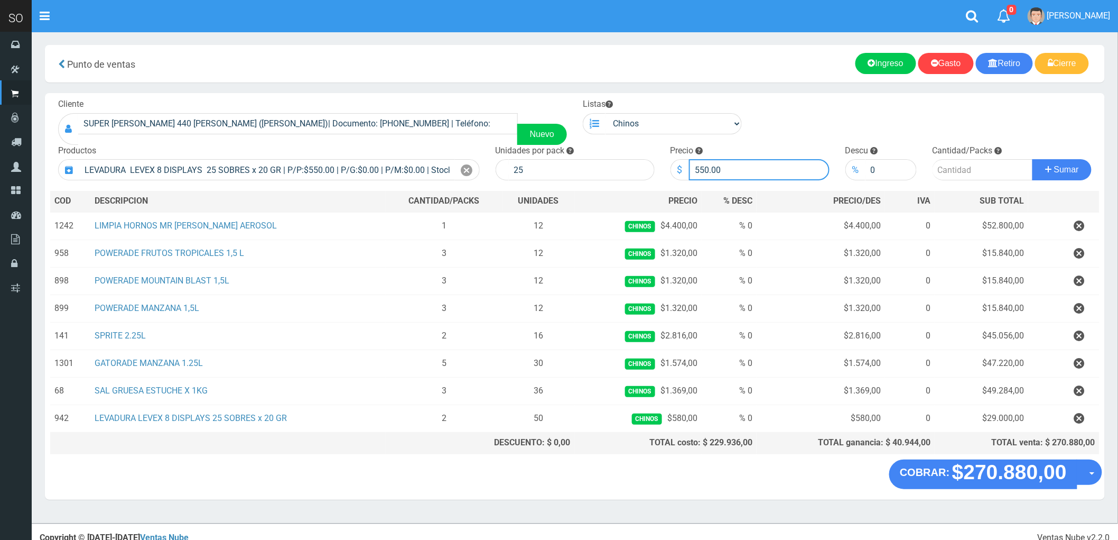
drag, startPoint x: 721, startPoint y: 170, endPoint x: 674, endPoint y: 174, distance: 47.8
click at [674, 174] on div "$ 550.00" at bounding box center [750, 169] width 159 height 21
click at [958, 172] on input "number" at bounding box center [983, 169] width 100 height 21
type input "2"
drag, startPoint x: 541, startPoint y: 171, endPoint x: 498, endPoint y: 184, distance: 44.3
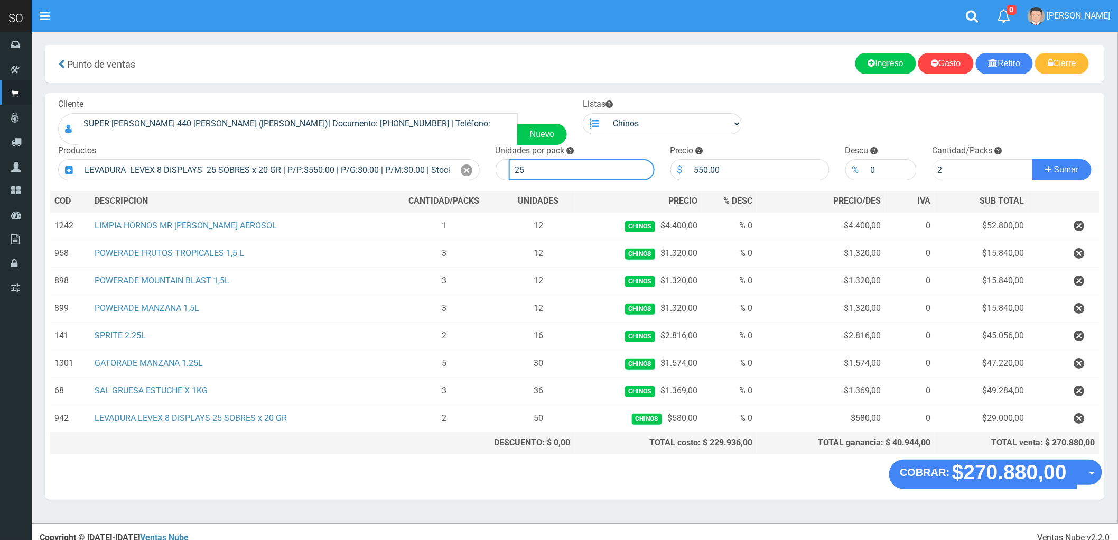
click at [498, 184] on div "Cliente SUPER BARNECH 440 MIRIAM (LUJAN)| Documento: 254587855 | Teléfono: Nuev…" at bounding box center [575, 276] width 1060 height 366
drag, startPoint x: 717, startPoint y: 171, endPoint x: 697, endPoint y: 172, distance: 20.1
click at [697, 172] on input "550.00" at bounding box center [759, 169] width 141 height 21
drag, startPoint x: 525, startPoint y: 171, endPoint x: 503, endPoint y: 173, distance: 22.9
click at [503, 173] on div "25" at bounding box center [575, 169] width 159 height 21
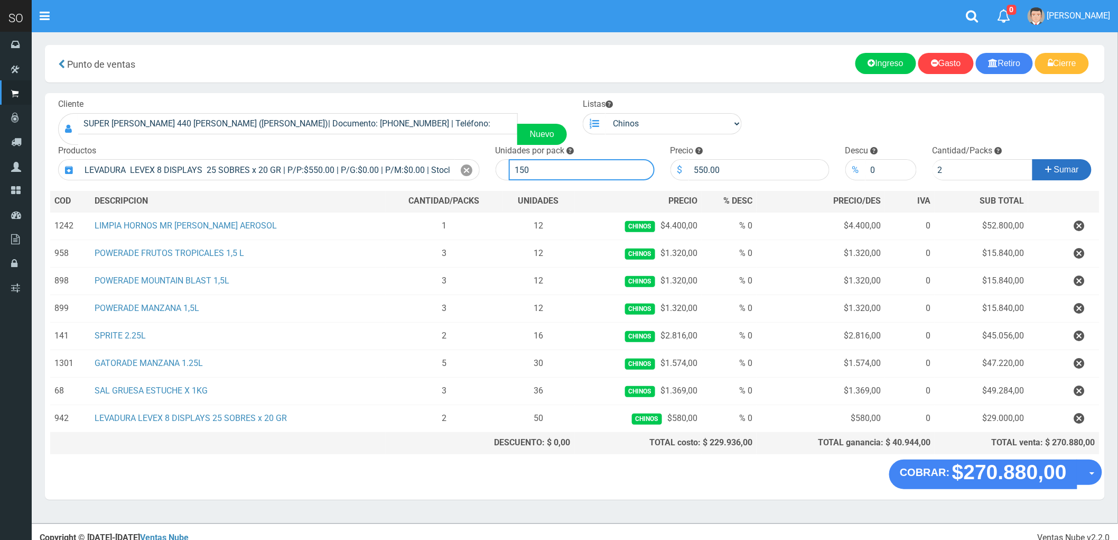
type input "150"
click at [1070, 170] on span "Sumar" at bounding box center [1066, 169] width 25 height 9
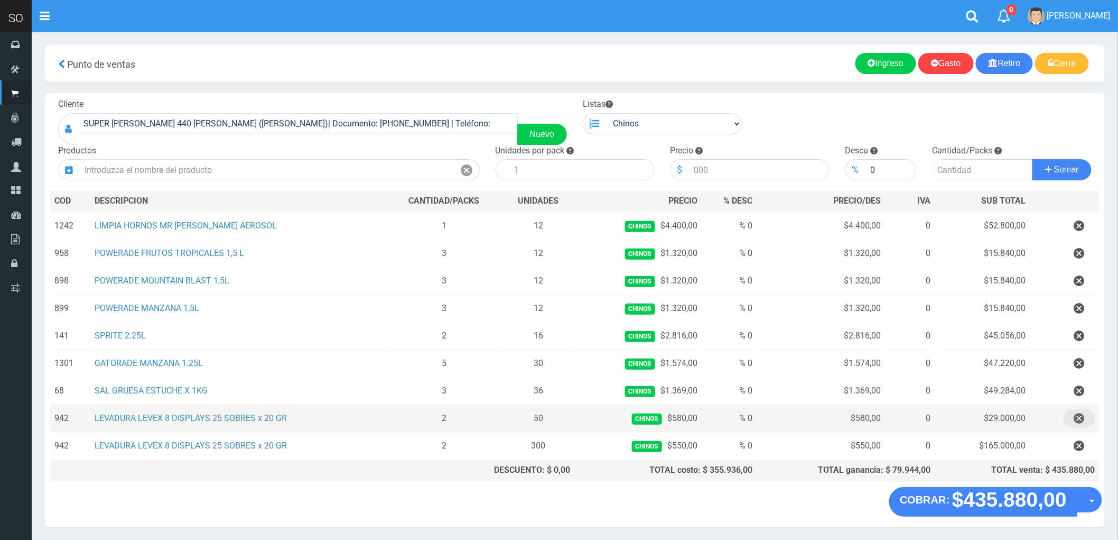
click at [1079, 421] on icon "button" at bounding box center [1079, 418] width 11 height 18
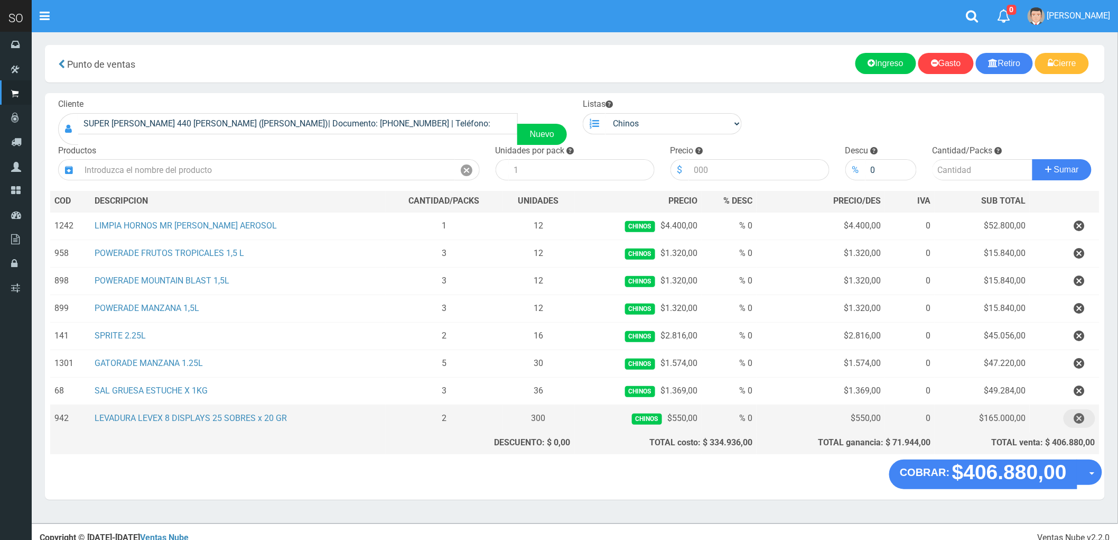
click at [1080, 420] on icon "button" at bounding box center [1079, 418] width 11 height 18
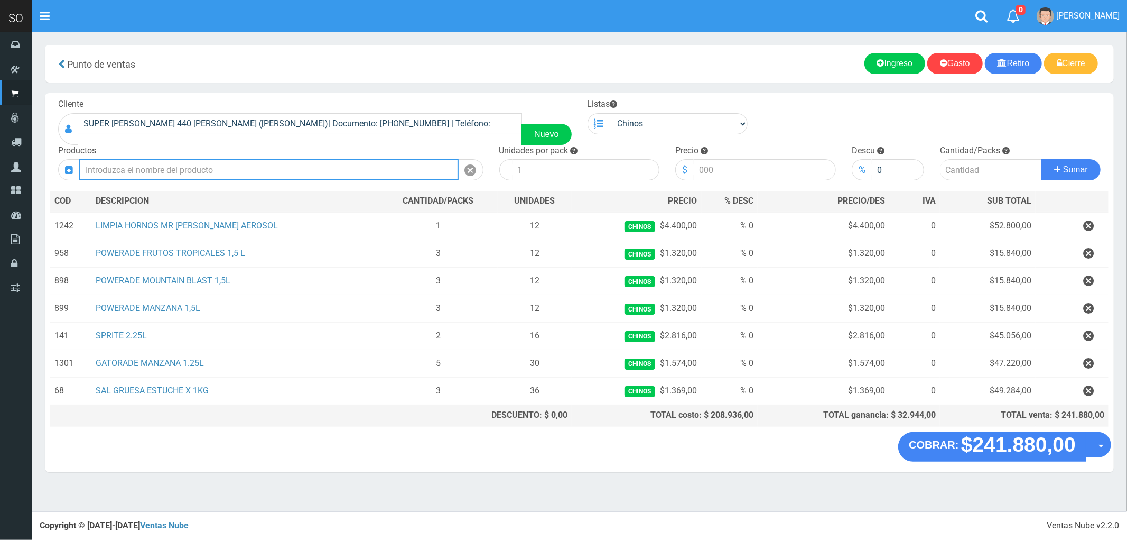
click at [135, 170] on input "text" at bounding box center [268, 169] width 379 height 21
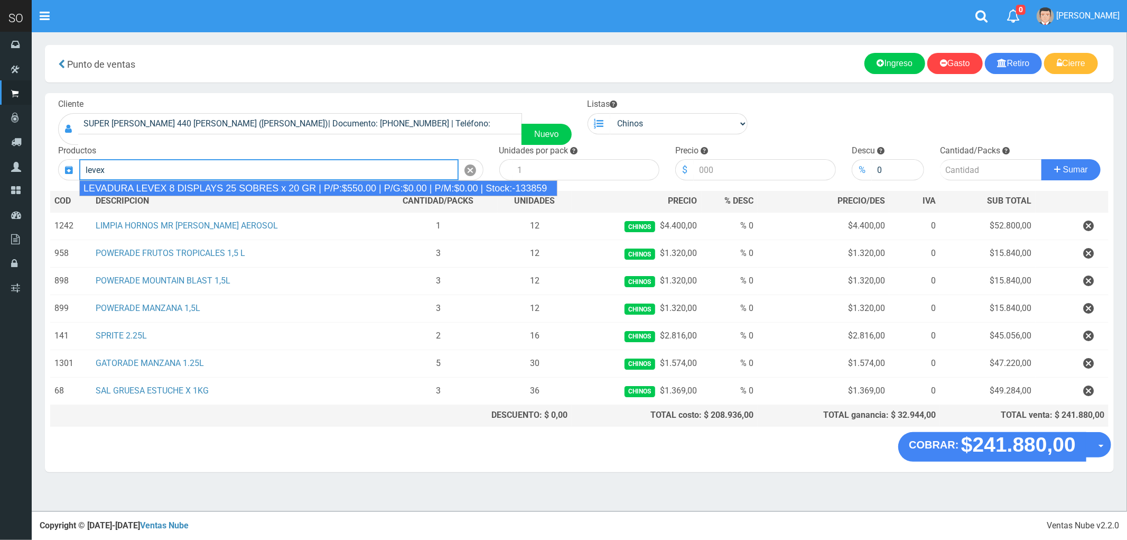
click at [202, 179] on input "levex" at bounding box center [268, 169] width 379 height 21
click at [209, 187] on div "LEVADURA LEVEX 8 DISPLAYS 25 SOBRES x 20 GR | P/P:$550.00 | P/G:$0.00 | P/M:$0.…" at bounding box center [318, 188] width 478 height 16
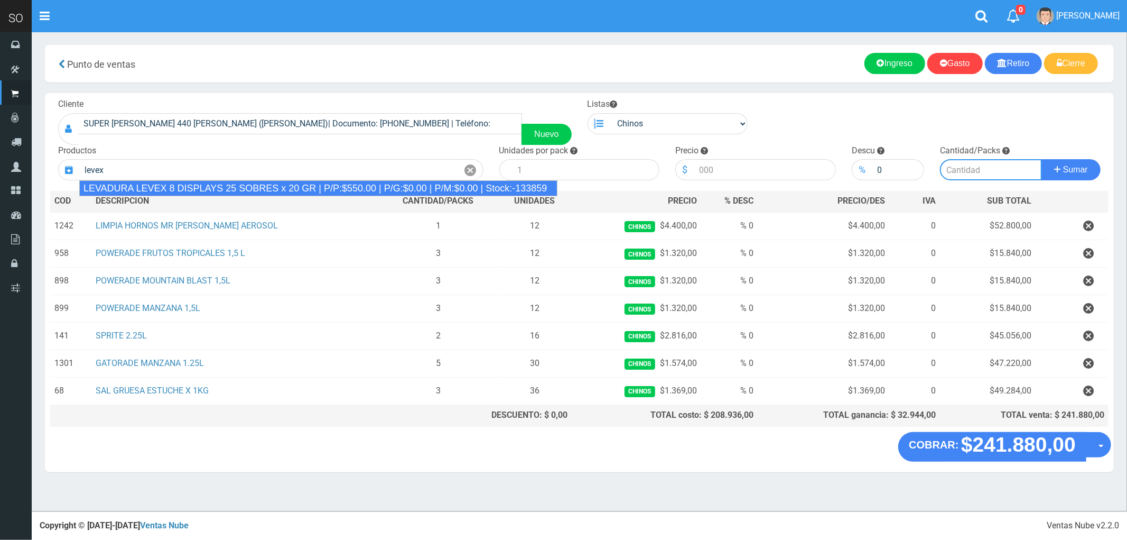
type input "LEVADURA LEVEX 8 DISPLAYS 25 SOBRES x 20 GR | P/P:$550.00 | P/G:$0.00 | P/M:$0.…"
type input "25"
type input "550.00"
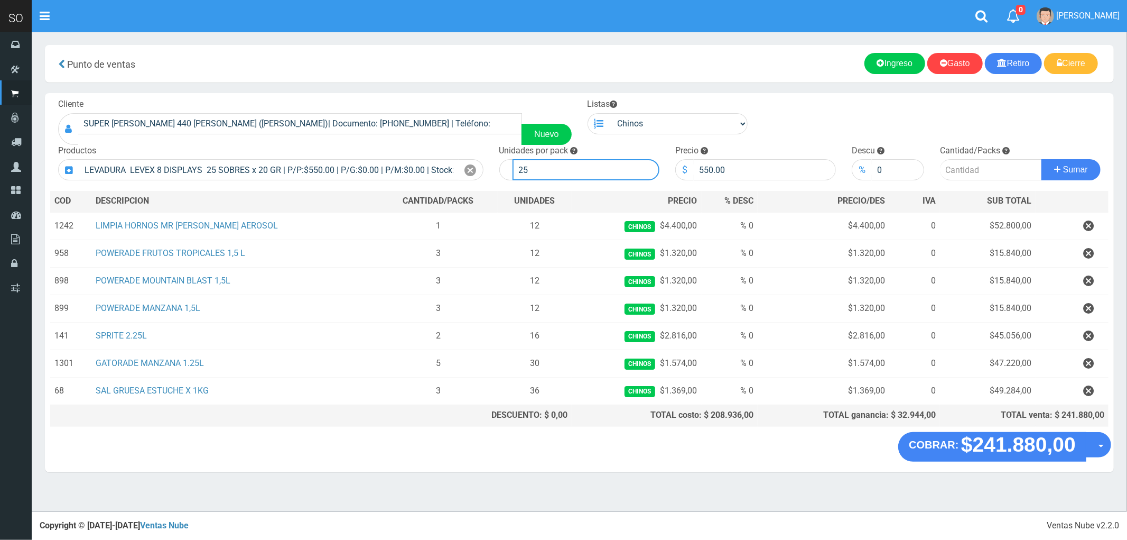
drag, startPoint x: 540, startPoint y: 165, endPoint x: 494, endPoint y: 175, distance: 47.1
click at [494, 175] on div "Unidades por pack 25" at bounding box center [580, 163] width 177 height 36
type input "300"
click at [959, 166] on input "number" at bounding box center [991, 169] width 102 height 21
type input "2"
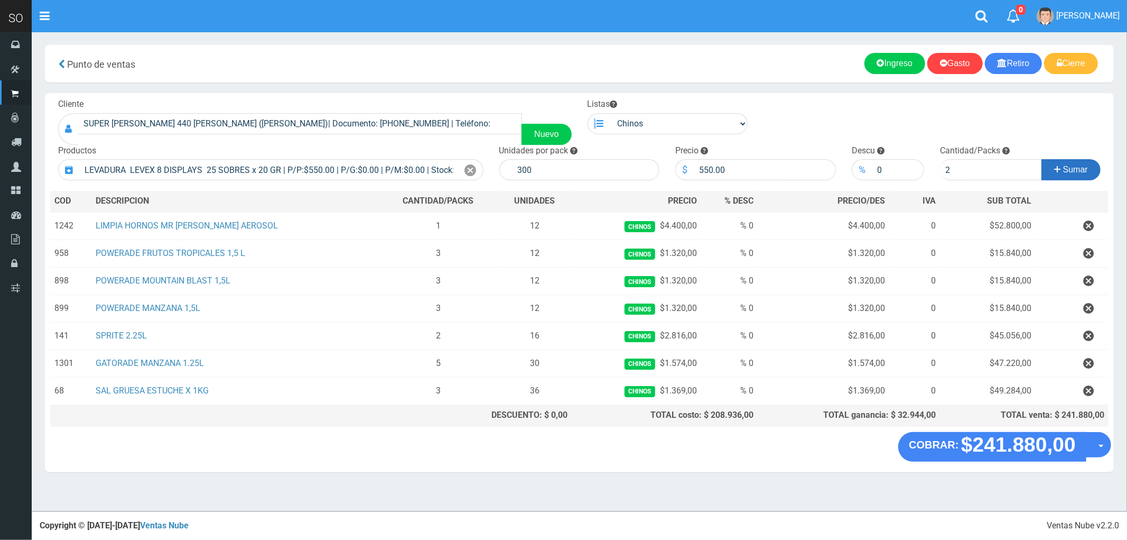
click at [1079, 170] on span "Sumar" at bounding box center [1075, 169] width 25 height 9
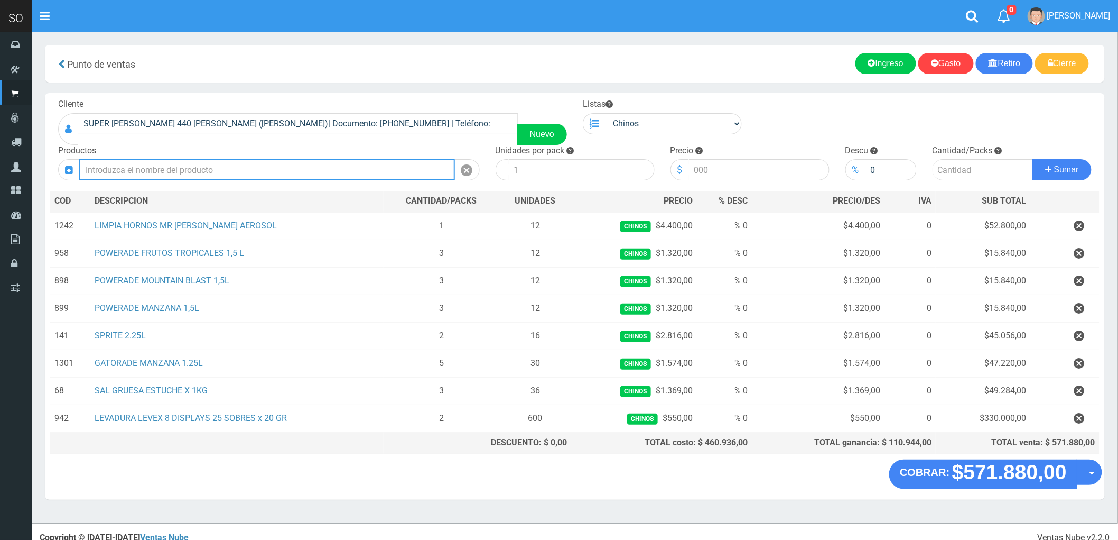
click at [207, 177] on input "text" at bounding box center [267, 169] width 376 height 21
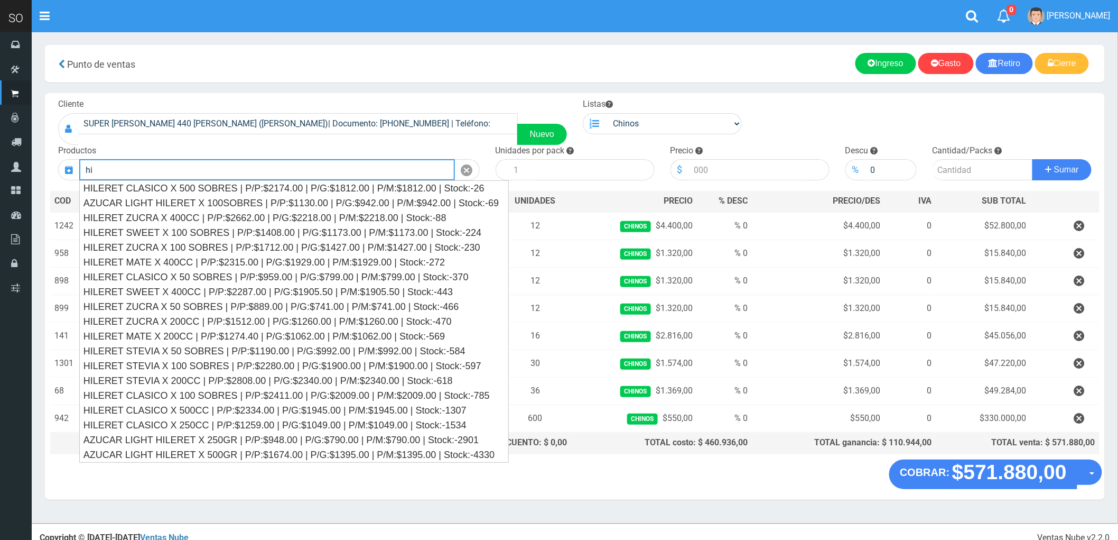
type input "h"
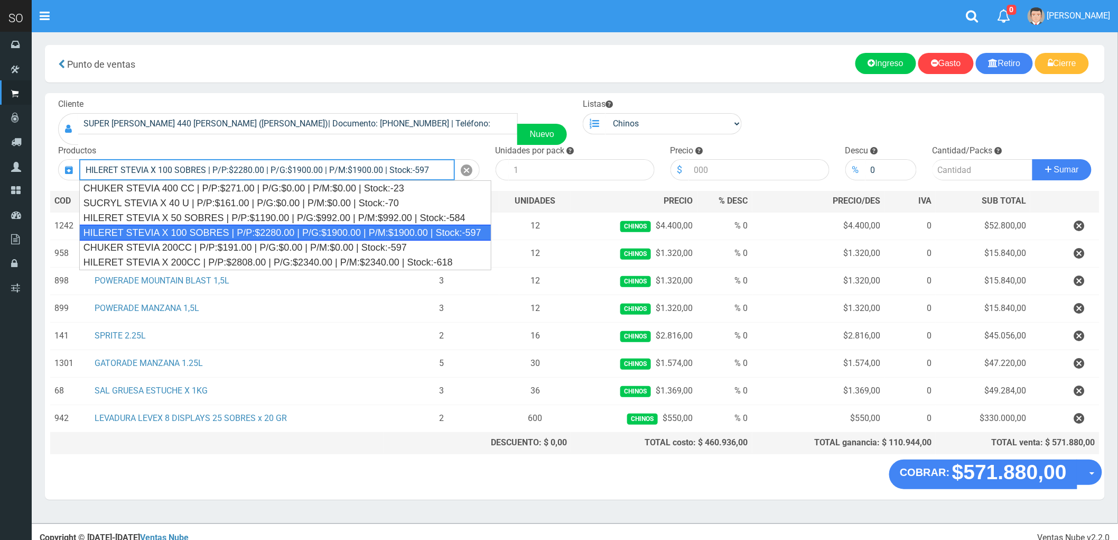
type input "HILERET STEVIA X 100 SOBRES | P/P:$2280.00 | P/G:$1900.00 | P/M:$1900.00 | Stoc…"
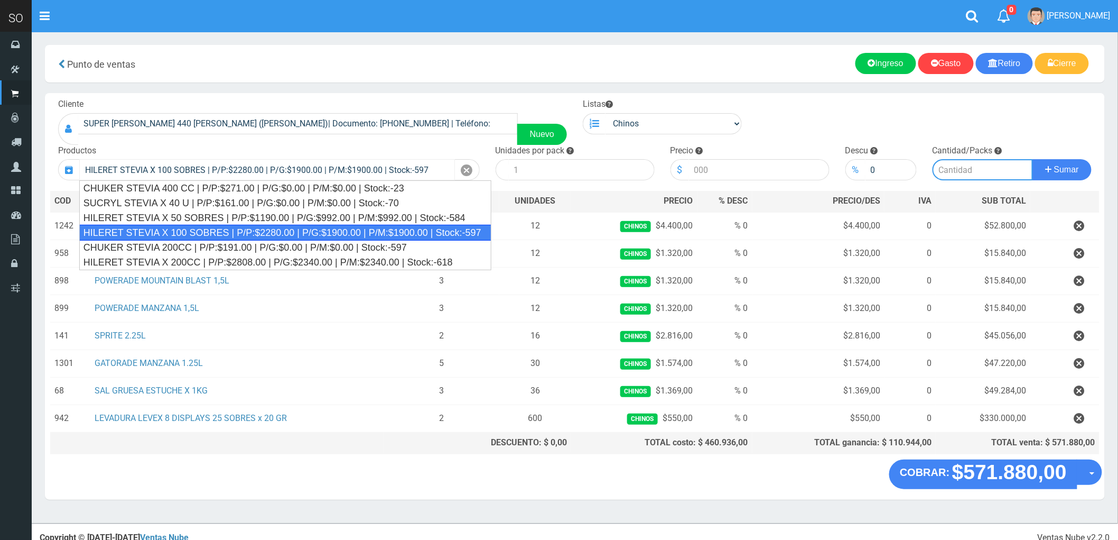
type input "8"
type input "2280.00"
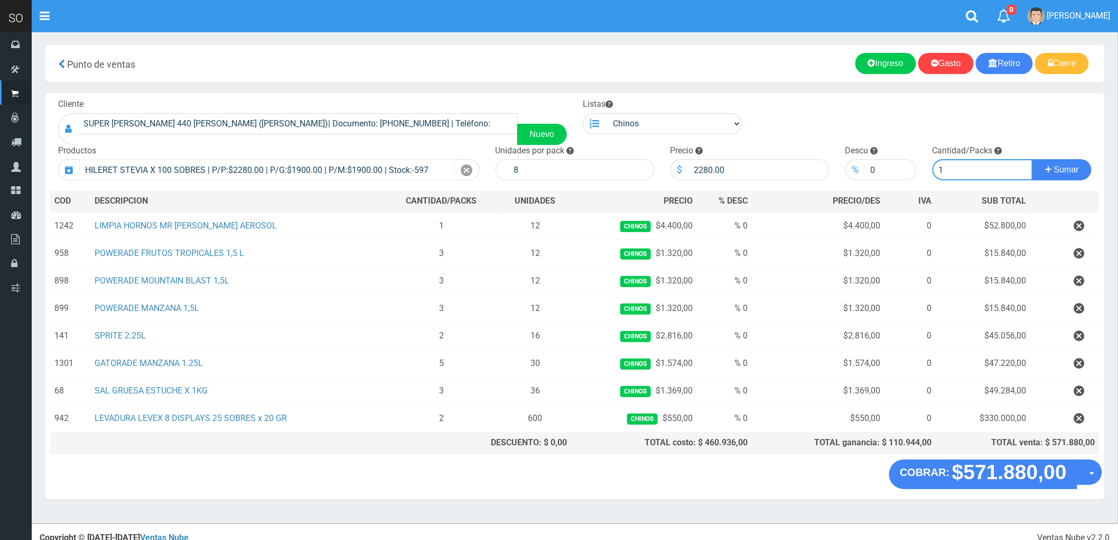
type input "1"
click at [1033, 159] on button "Sumar" at bounding box center [1062, 169] width 59 height 21
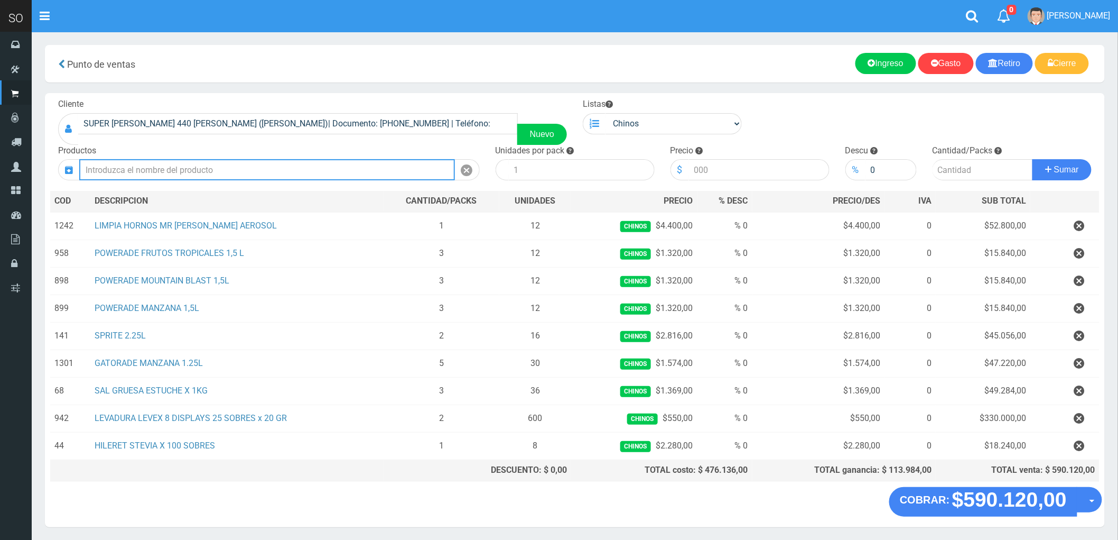
click at [146, 171] on input "text" at bounding box center [267, 169] width 376 height 21
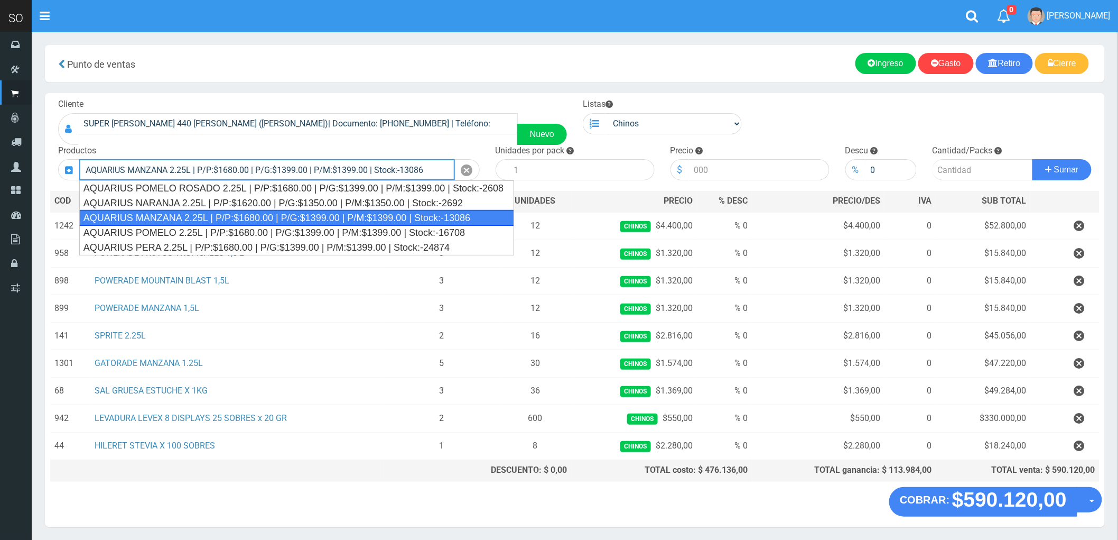
type input "AQUARIUS MANZANA 2.25L | P/P:$1680.00 | P/G:$1399.00 | P/M:$1399.00 | Stock:-13…"
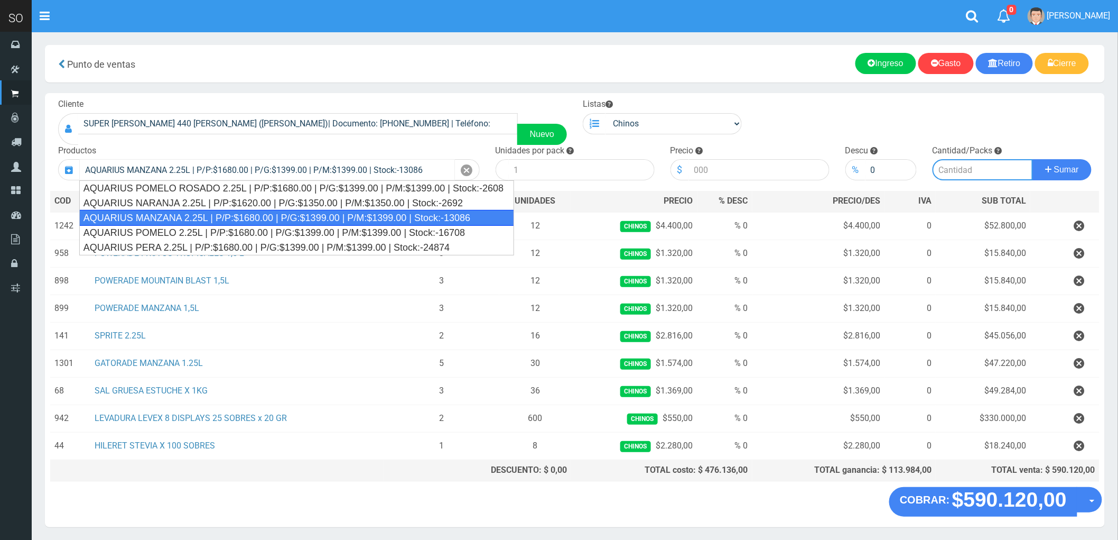
type input "6"
type input "1680.00"
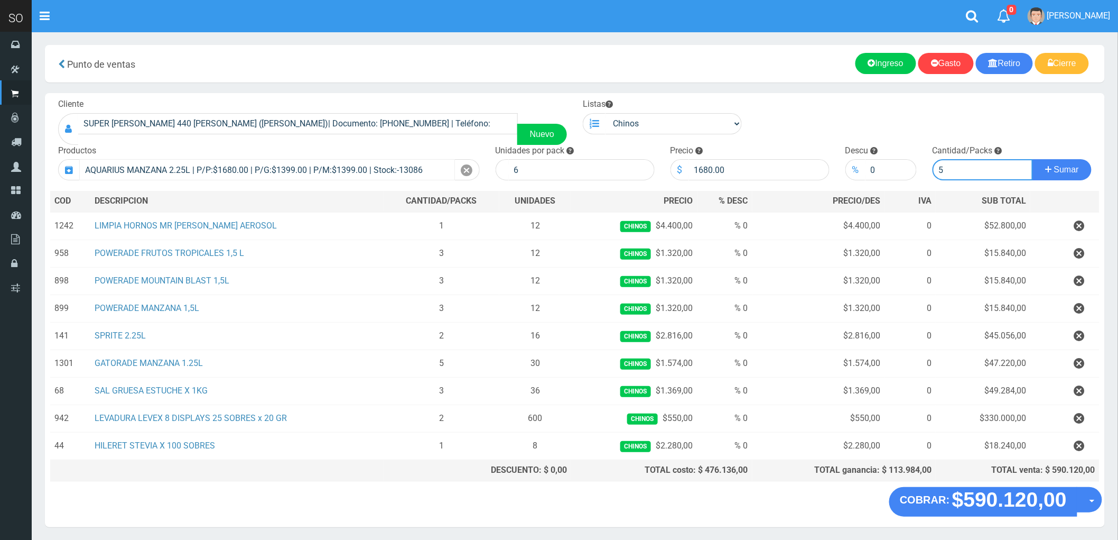
type input "5"
click at [1033, 159] on button "Sumar" at bounding box center [1062, 169] width 59 height 21
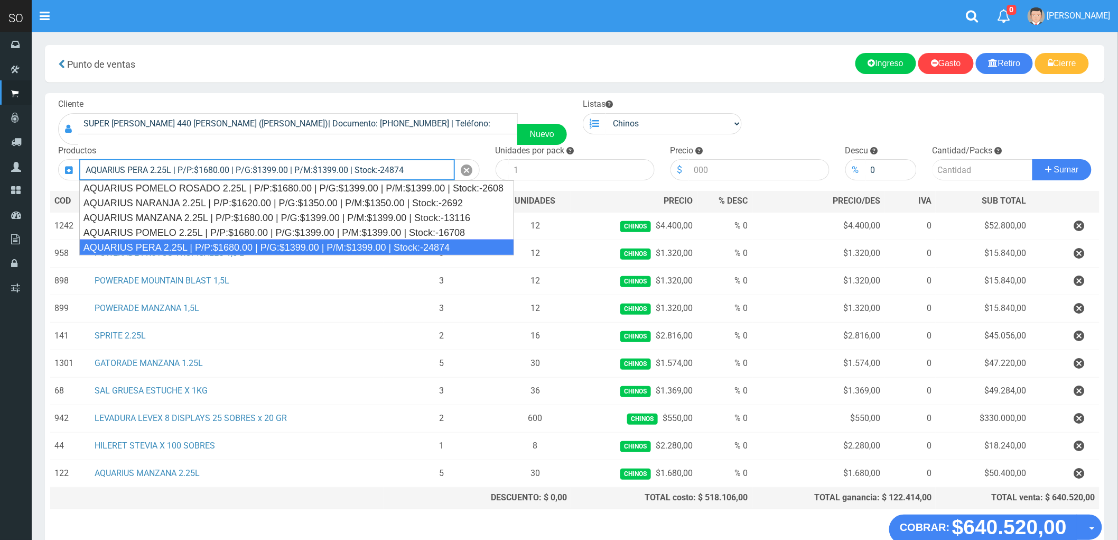
type input "AQUARIUS PERA 2.25L | P/P:$1680.00 | P/G:$1399.00 | P/M:$1399.00 | Stock:-24874"
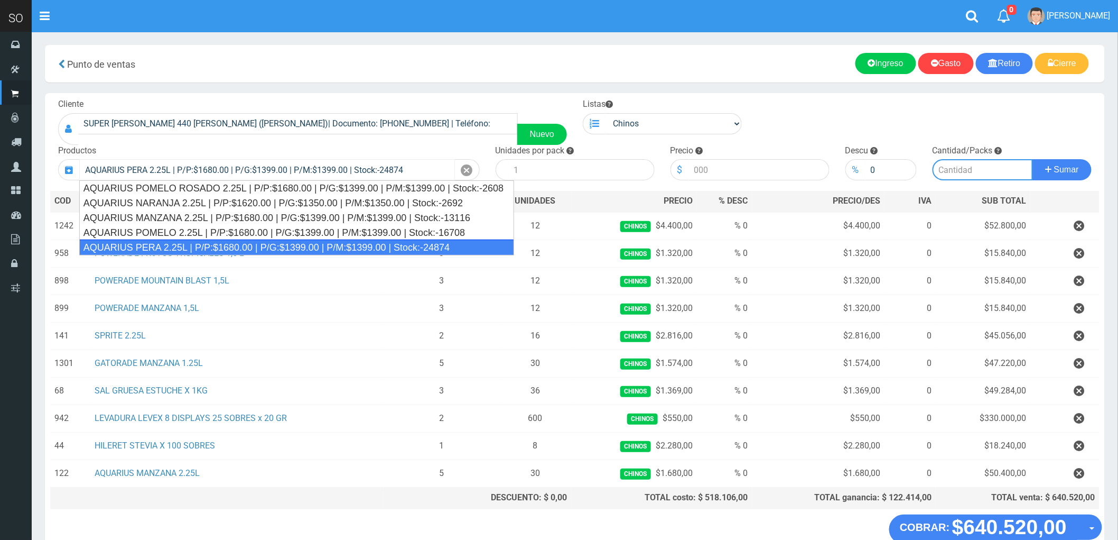
type input "6"
type input "1680.00"
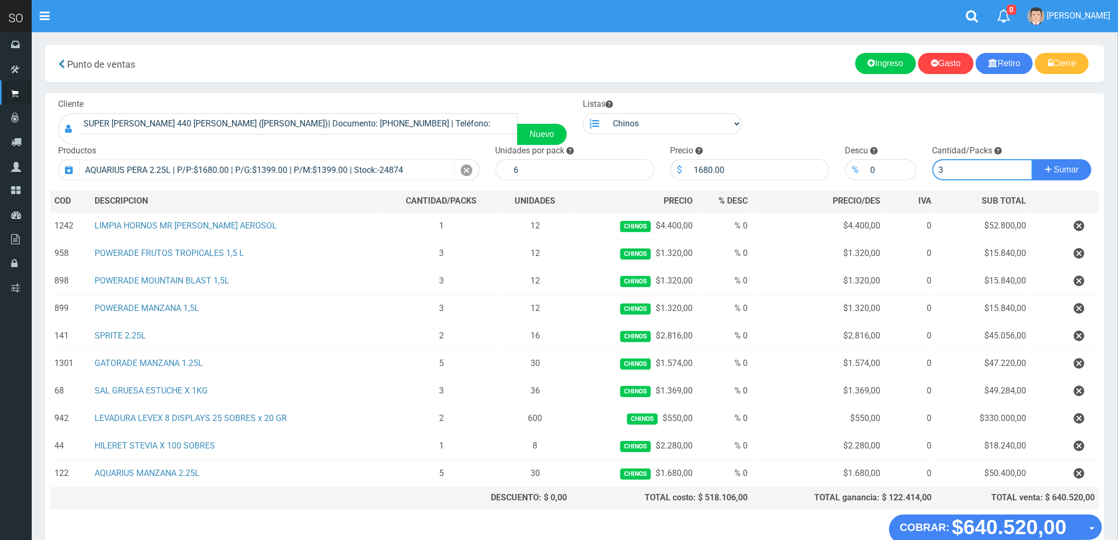
type input "3"
click at [1033, 159] on button "Sumar" at bounding box center [1062, 169] width 59 height 21
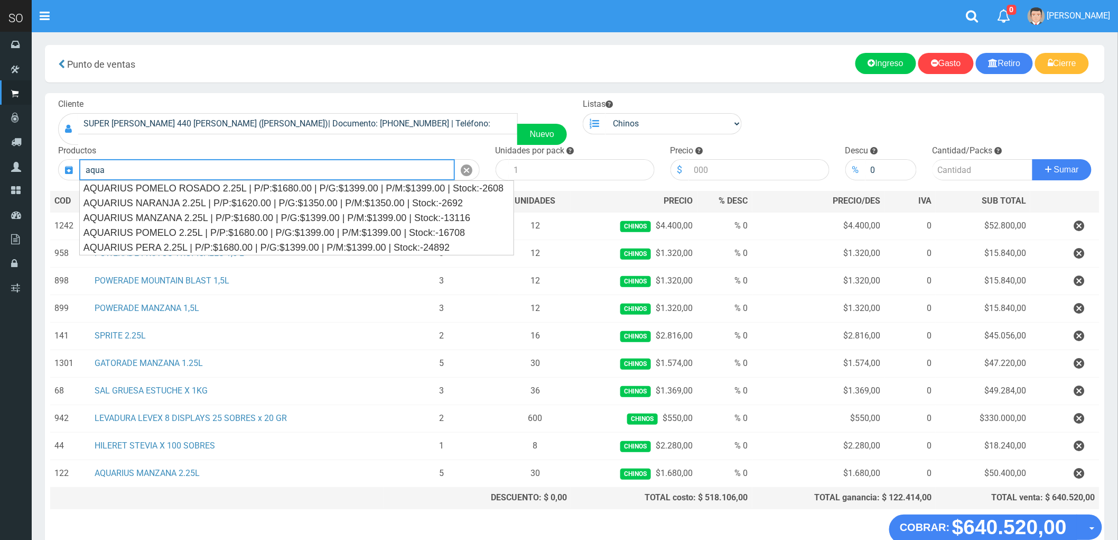
type input "aqua"
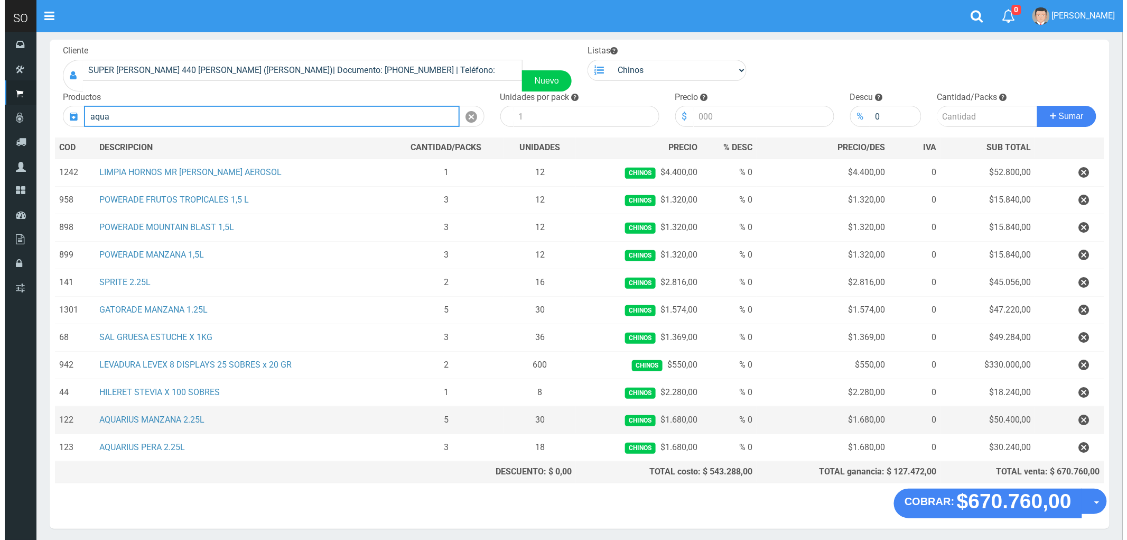
scroll to position [96, 0]
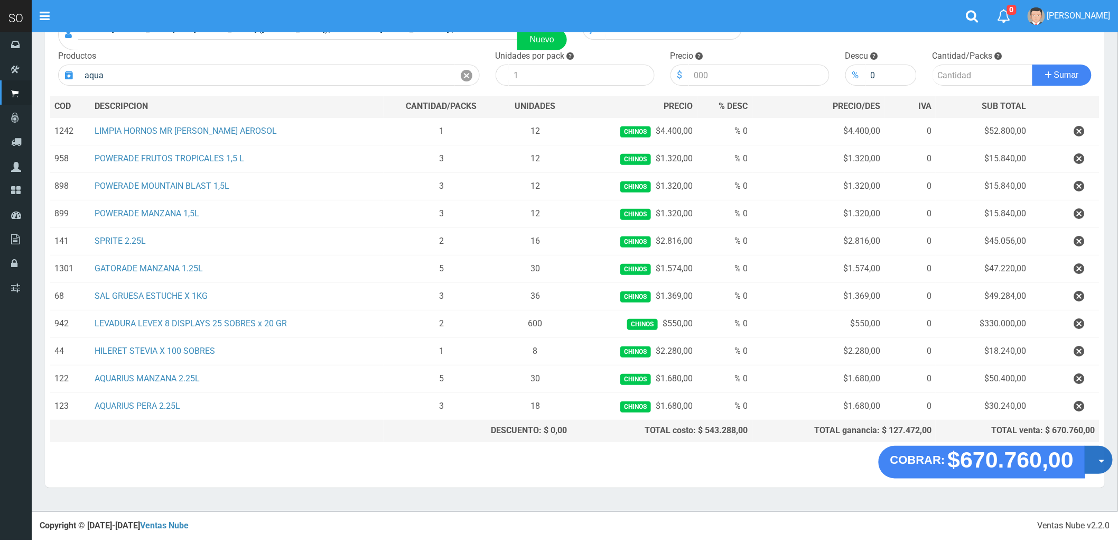
click at [1106, 464] on button "Opciones" at bounding box center [1099, 460] width 28 height 28
click at [1061, 492] on link "Crear presupuesto" at bounding box center [1065, 487] width 95 height 24
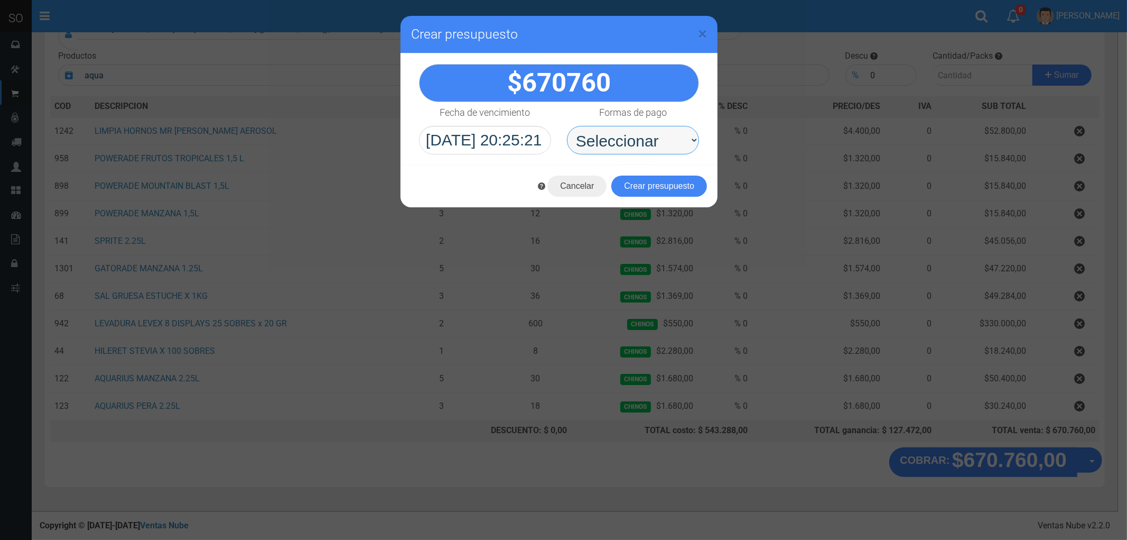
click at [629, 143] on select "Seleccionar Efectivo Tarjeta de Crédito Depósito Débito" at bounding box center [633, 140] width 132 height 29
select select "Efectivo"
click at [567, 126] on select "Seleccionar Efectivo Tarjeta de Crédito Depósito Débito" at bounding box center [633, 140] width 132 height 29
click at [663, 182] on button "Crear presupuesto" at bounding box center [659, 185] width 96 height 21
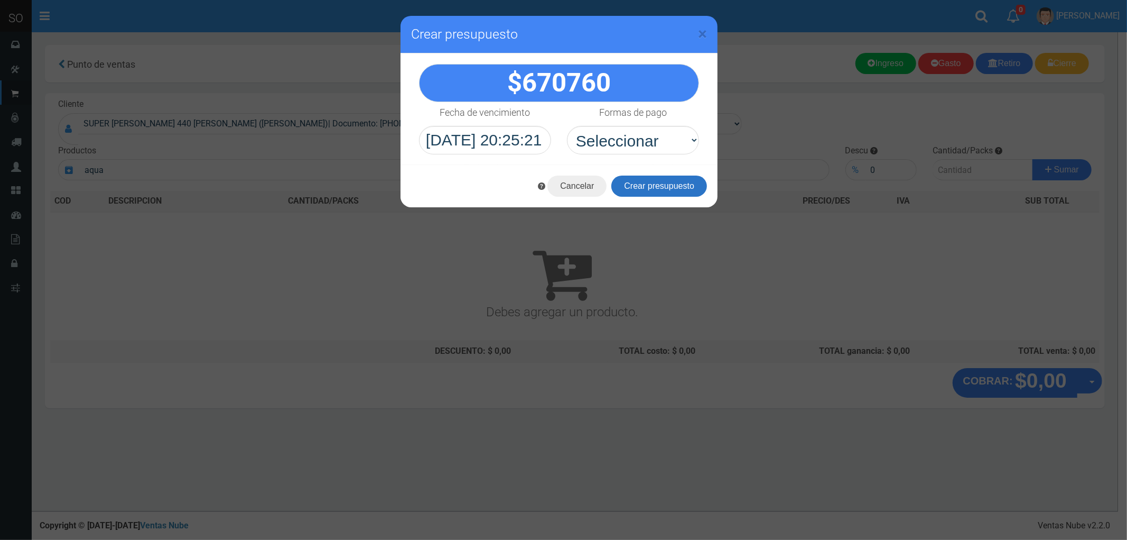
scroll to position [0, 0]
click at [706, 31] on span "×" at bounding box center [702, 34] width 9 height 20
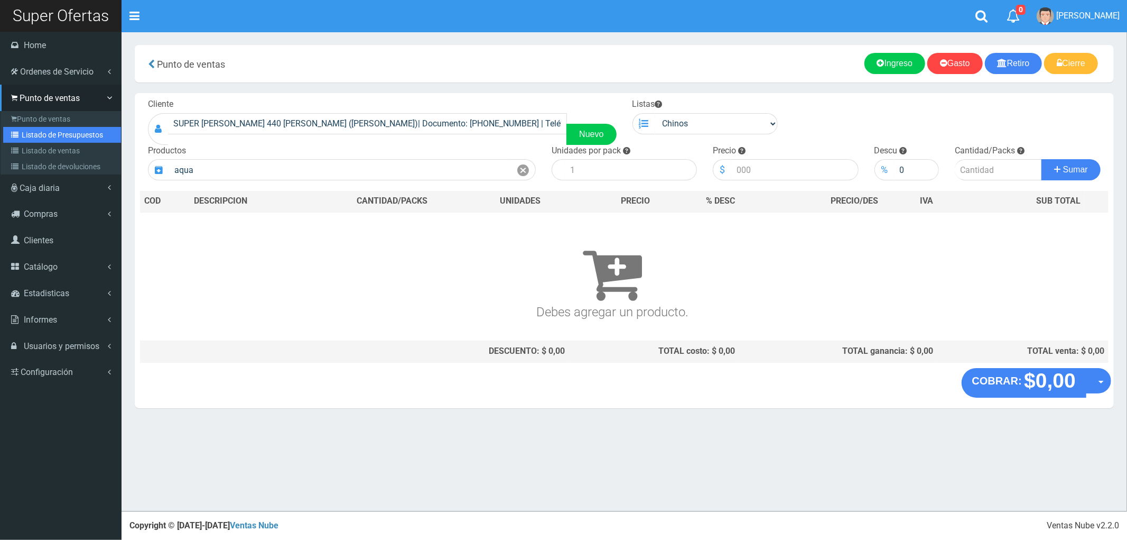
click at [33, 129] on link "Listado de Presupuestos" at bounding box center [62, 135] width 118 height 16
